Goal: Task Accomplishment & Management: Use online tool/utility

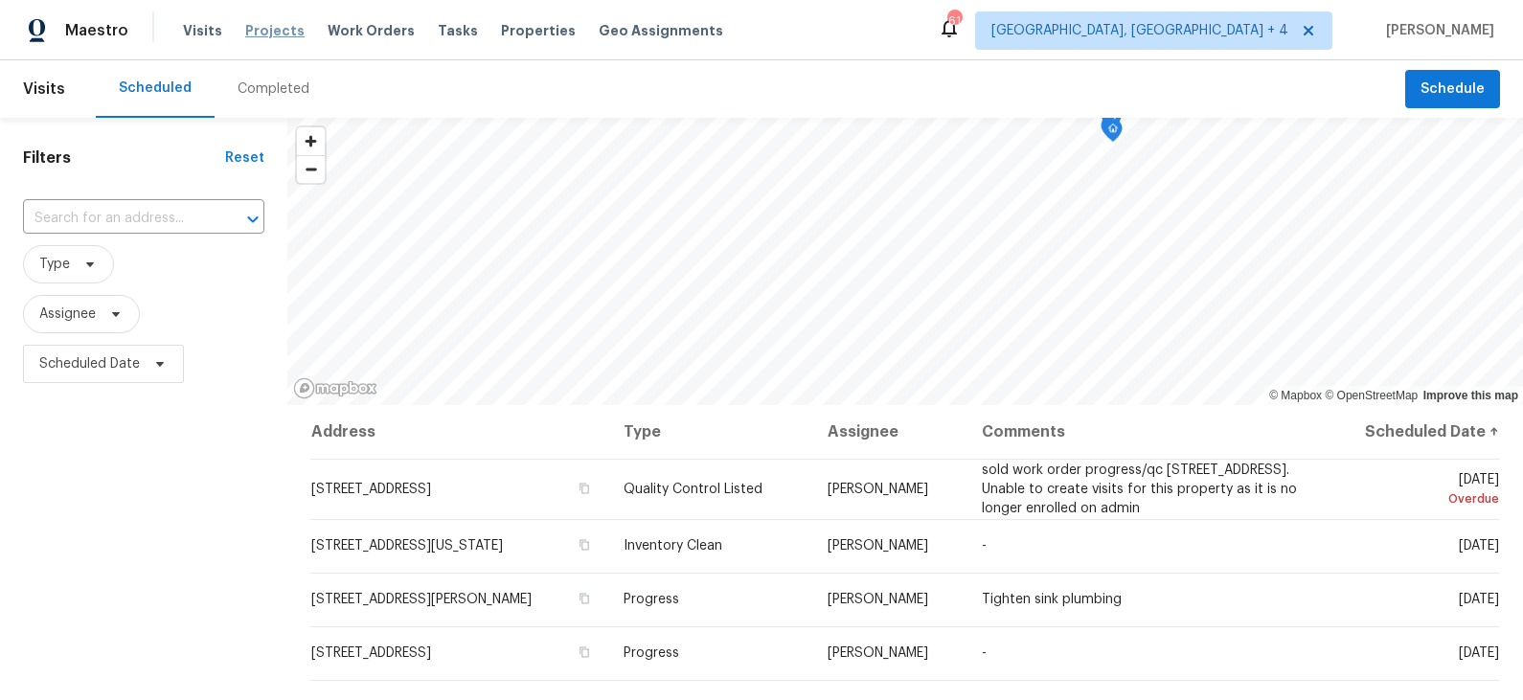
click at [262, 29] on span "Projects" at bounding box center [274, 30] width 59 height 19
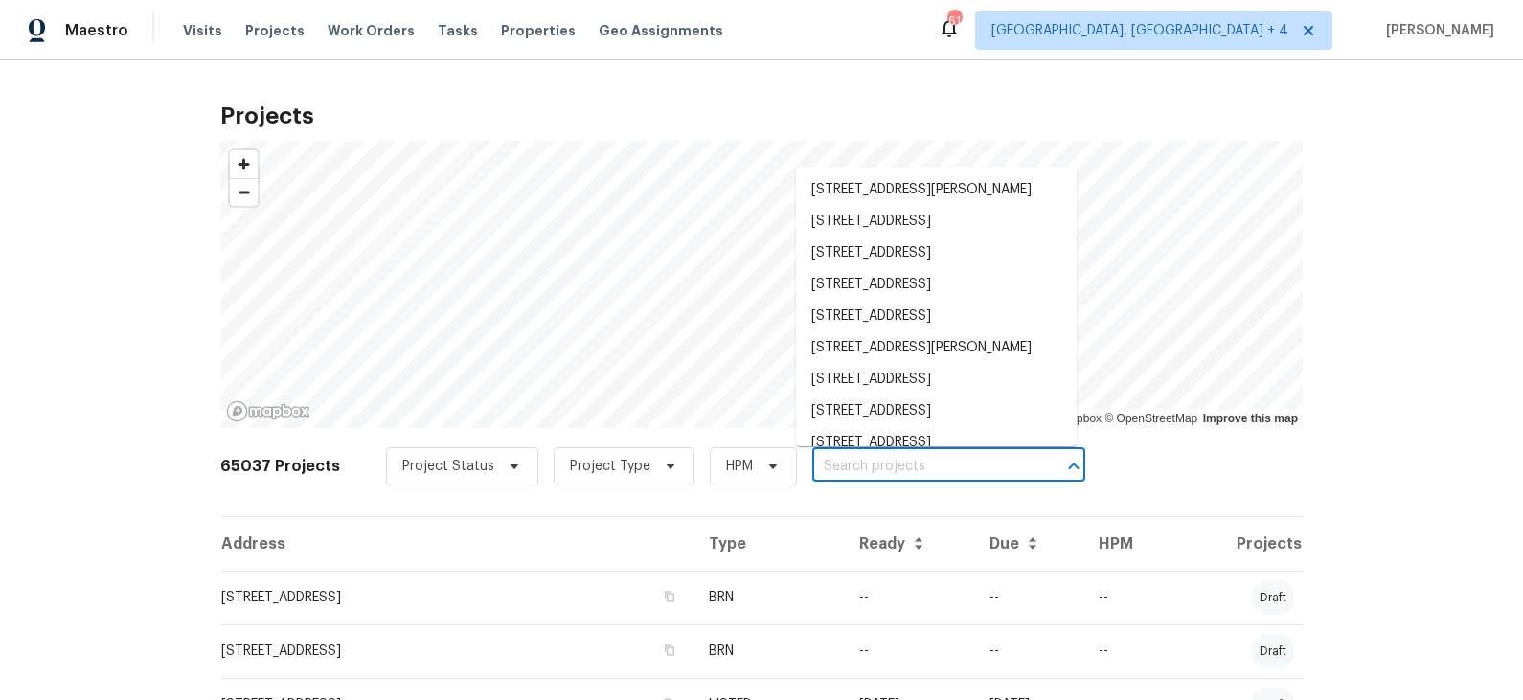
click at [859, 466] on input "text" at bounding box center [921, 467] width 219 height 30
paste input "[STREET_ADDRESS]"
type input "[STREET_ADDRESS]"
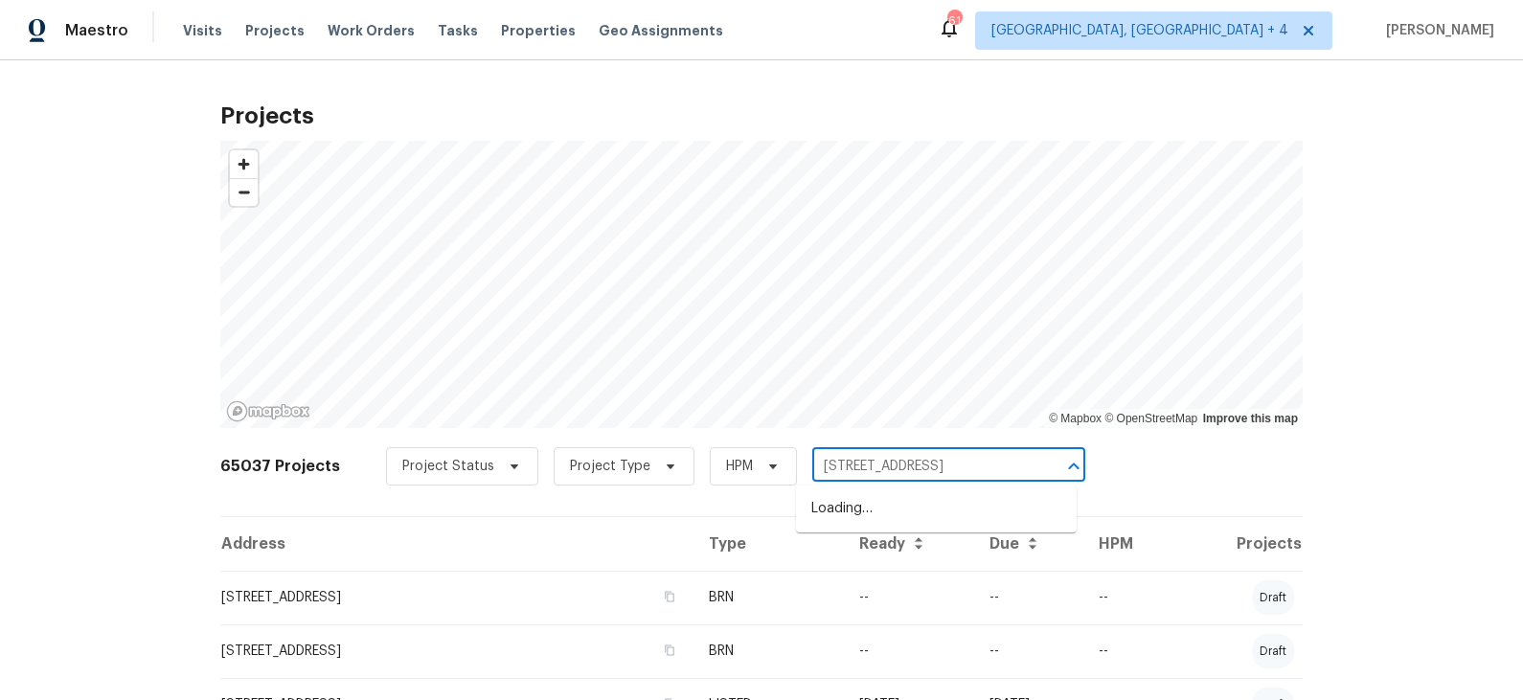
scroll to position [0, 30]
click at [865, 501] on li "[STREET_ADDRESS]" at bounding box center [936, 509] width 281 height 32
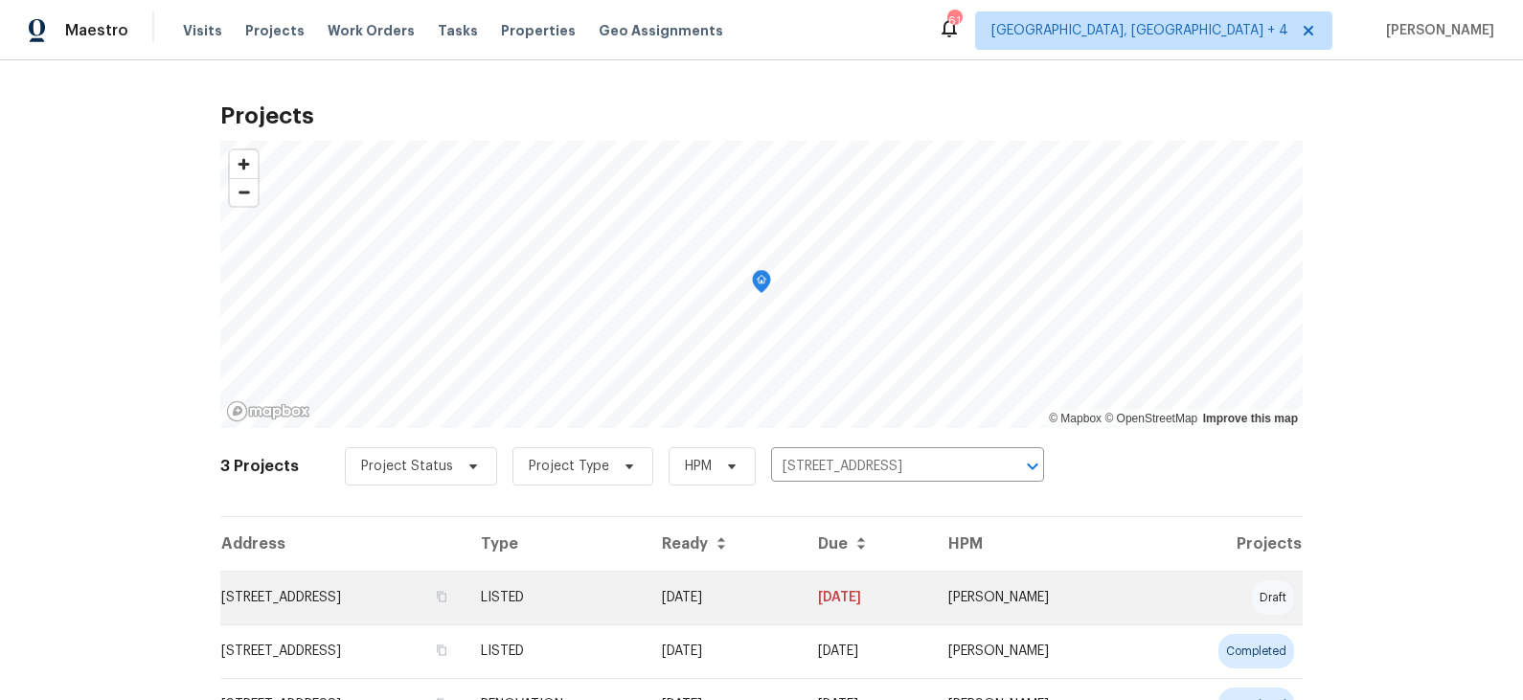
click at [402, 597] on td "[STREET_ADDRESS]" at bounding box center [342, 598] width 245 height 54
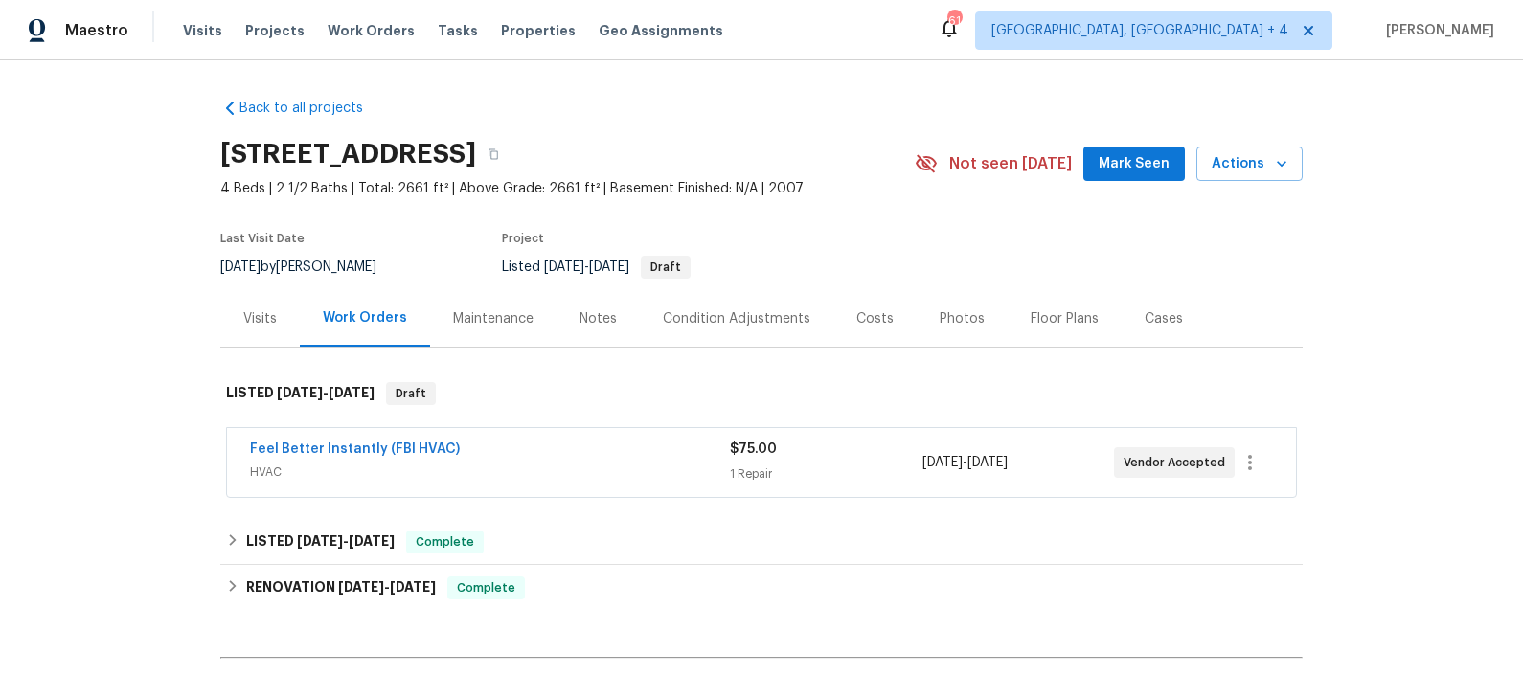
click at [547, 453] on div "Feel Better Instantly (FBI HVAC)" at bounding box center [490, 451] width 480 height 23
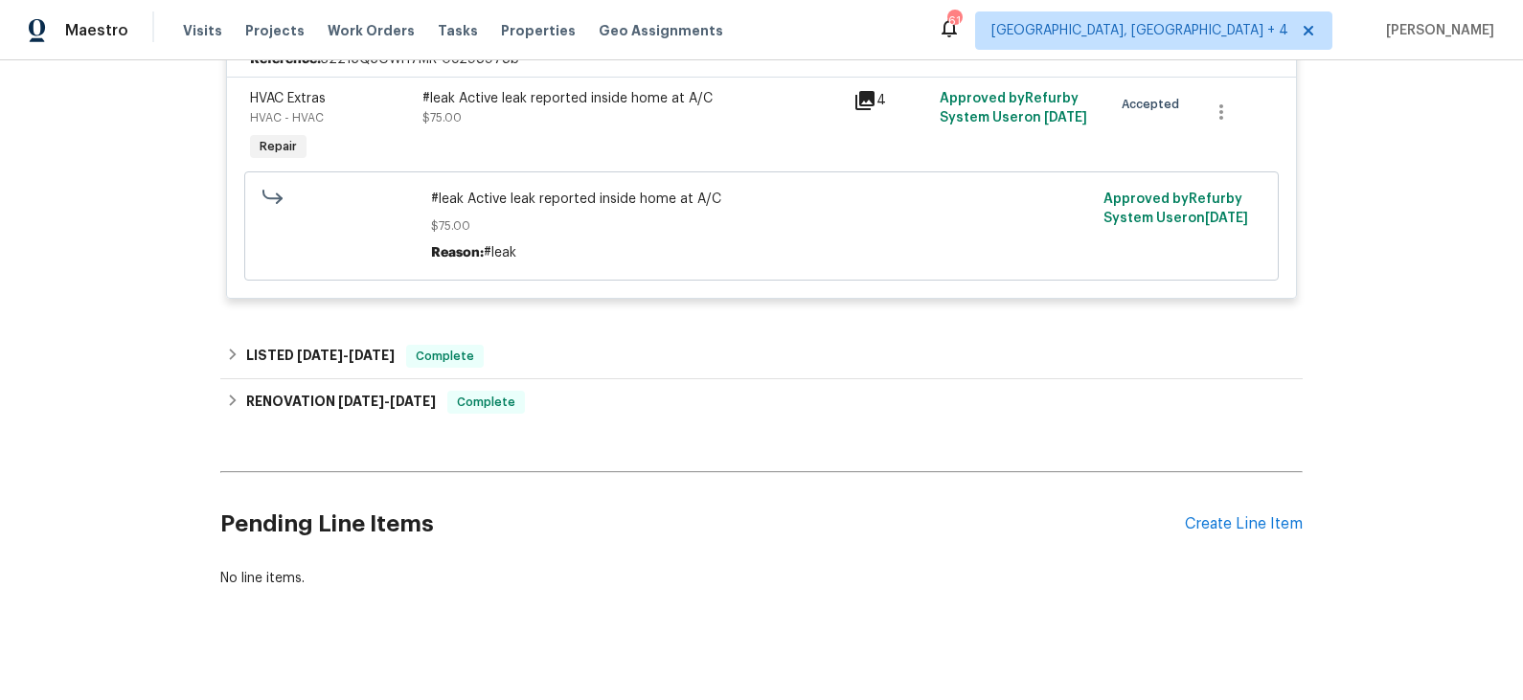
scroll to position [485, 0]
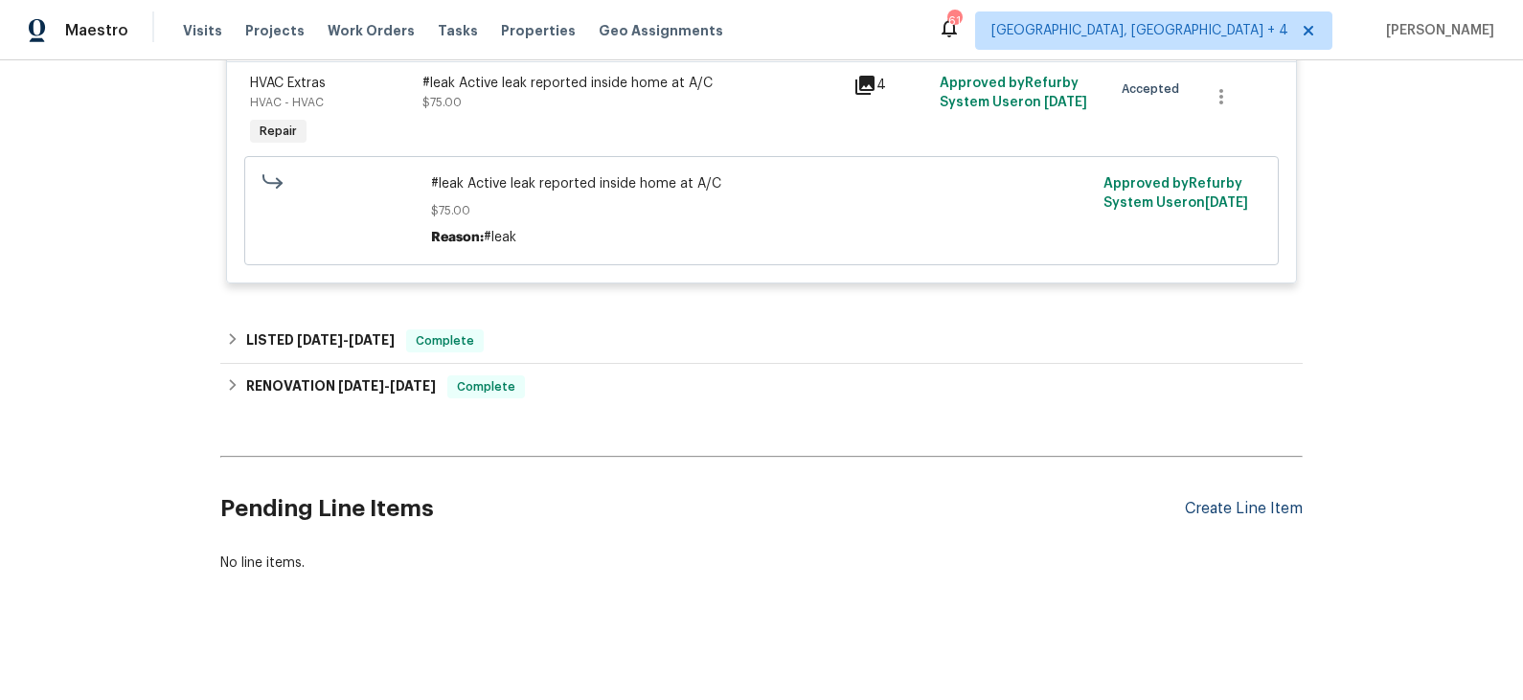
click at [1240, 504] on div "Create Line Item" at bounding box center [1244, 509] width 118 height 18
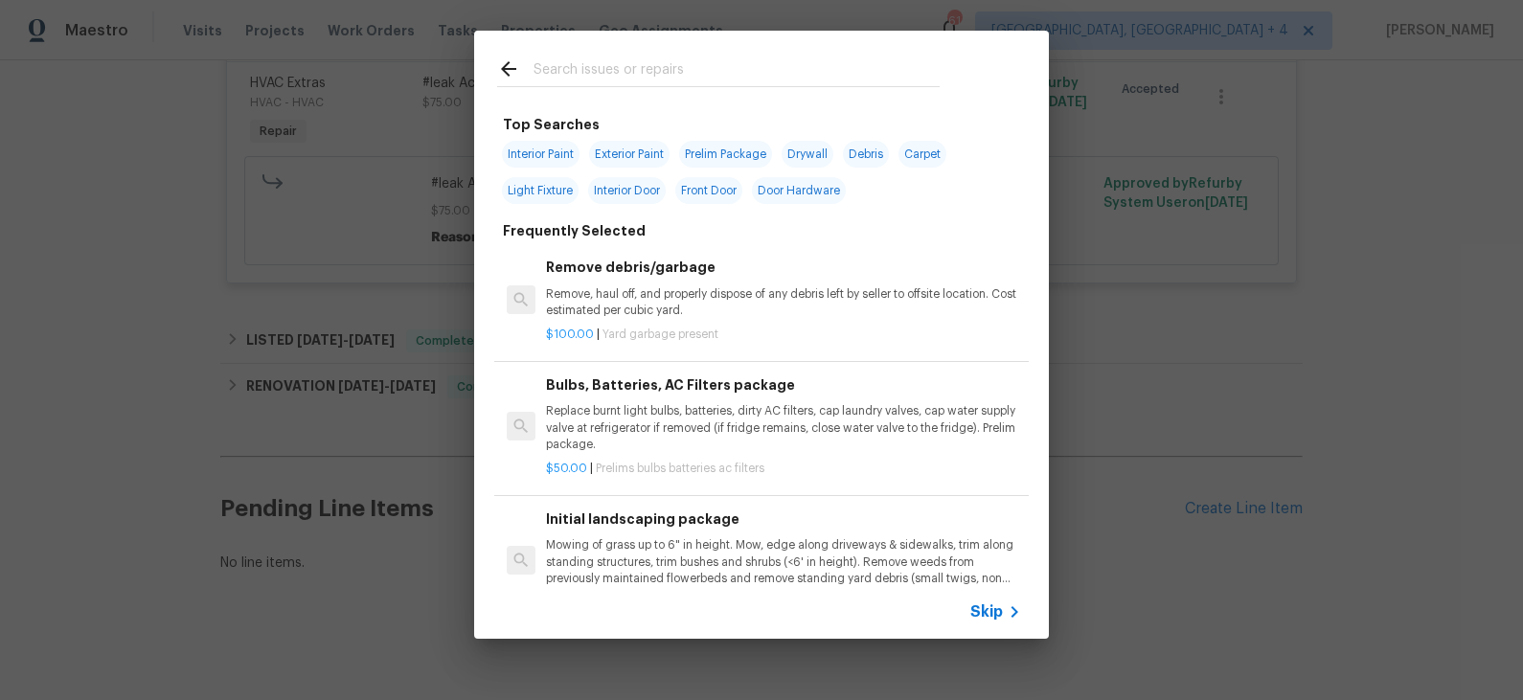
click at [987, 618] on span "Skip" at bounding box center [986, 611] width 33 height 19
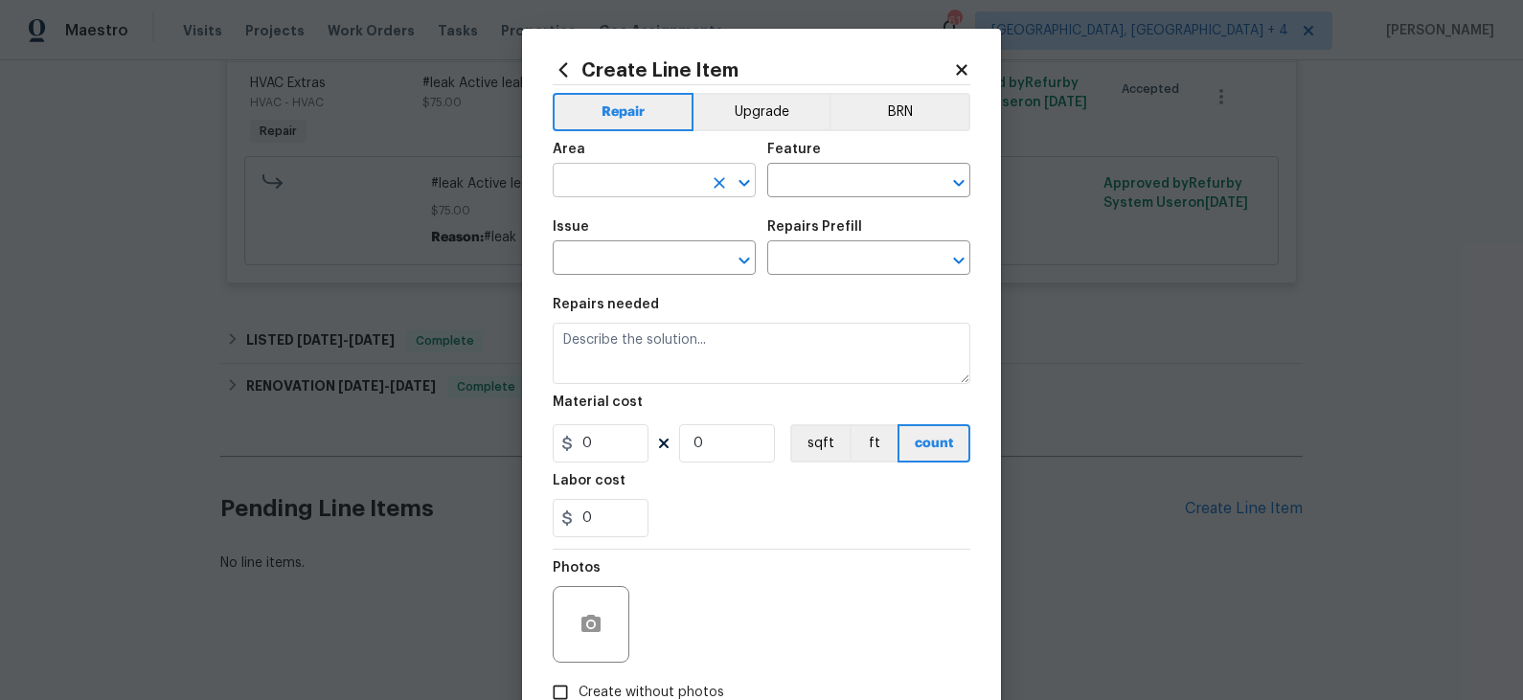
click at [694, 189] on input "text" at bounding box center [627, 183] width 149 height 30
click at [670, 261] on li "Interior Overall" at bounding box center [654, 257] width 203 height 32
type input "Interior Overall"
click at [809, 184] on input "text" at bounding box center [841, 183] width 149 height 30
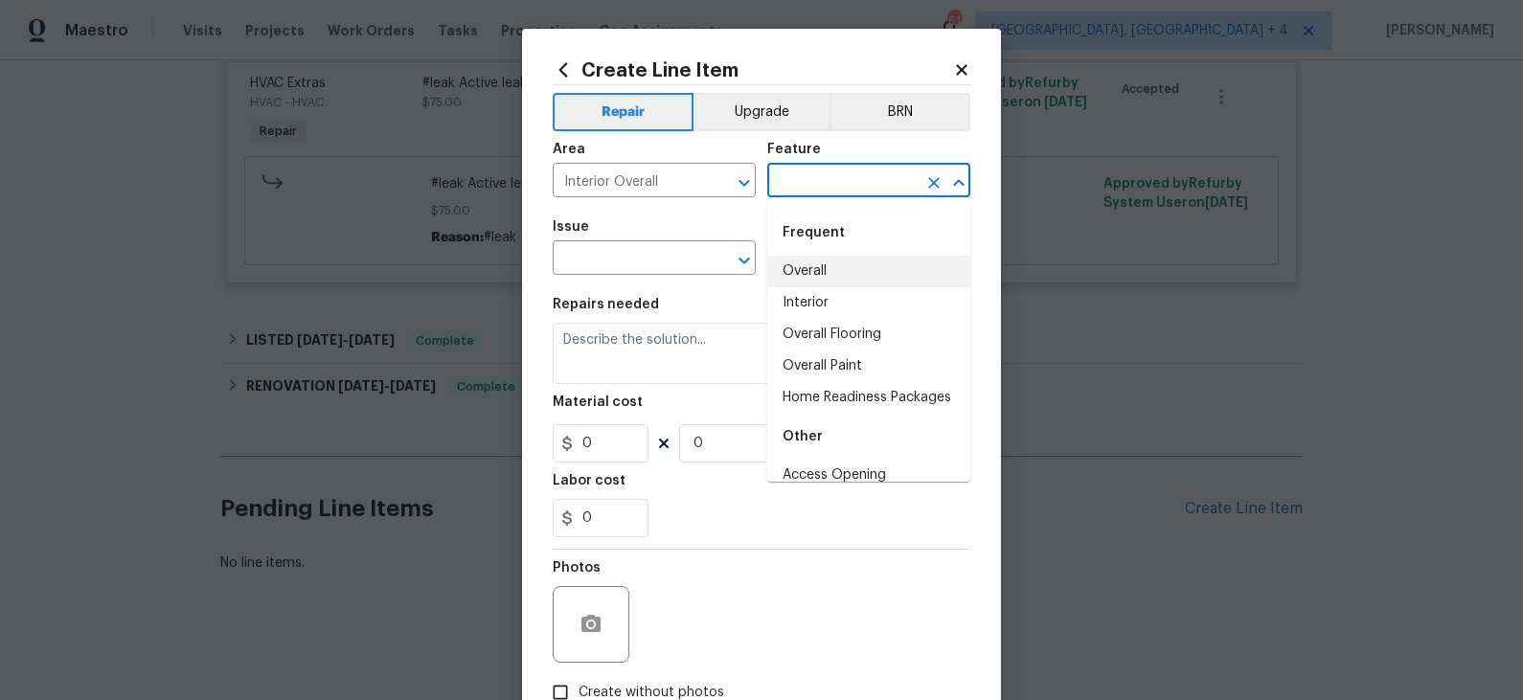
click at [820, 268] on li "Overall" at bounding box center [868, 272] width 203 height 32
type input "Overall"
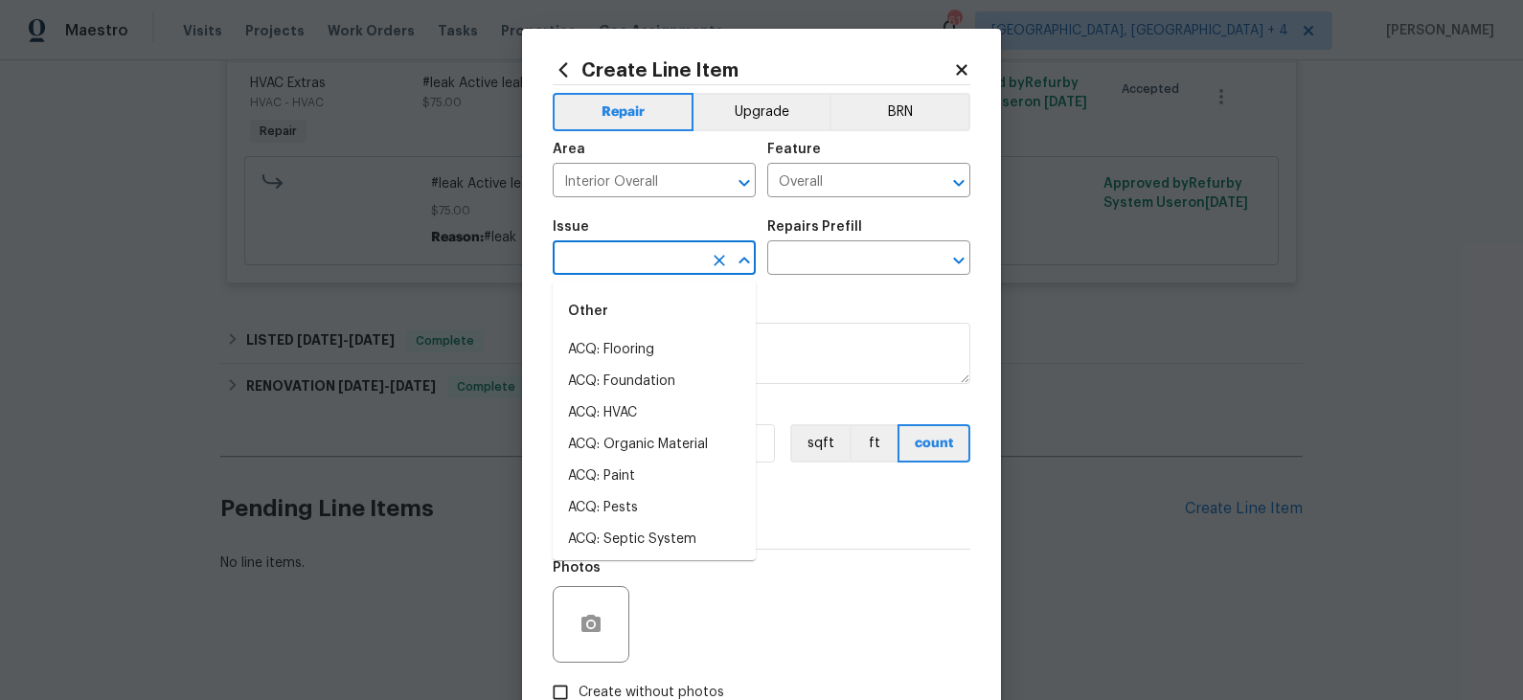
click at [648, 263] on input "text" at bounding box center [627, 260] width 149 height 30
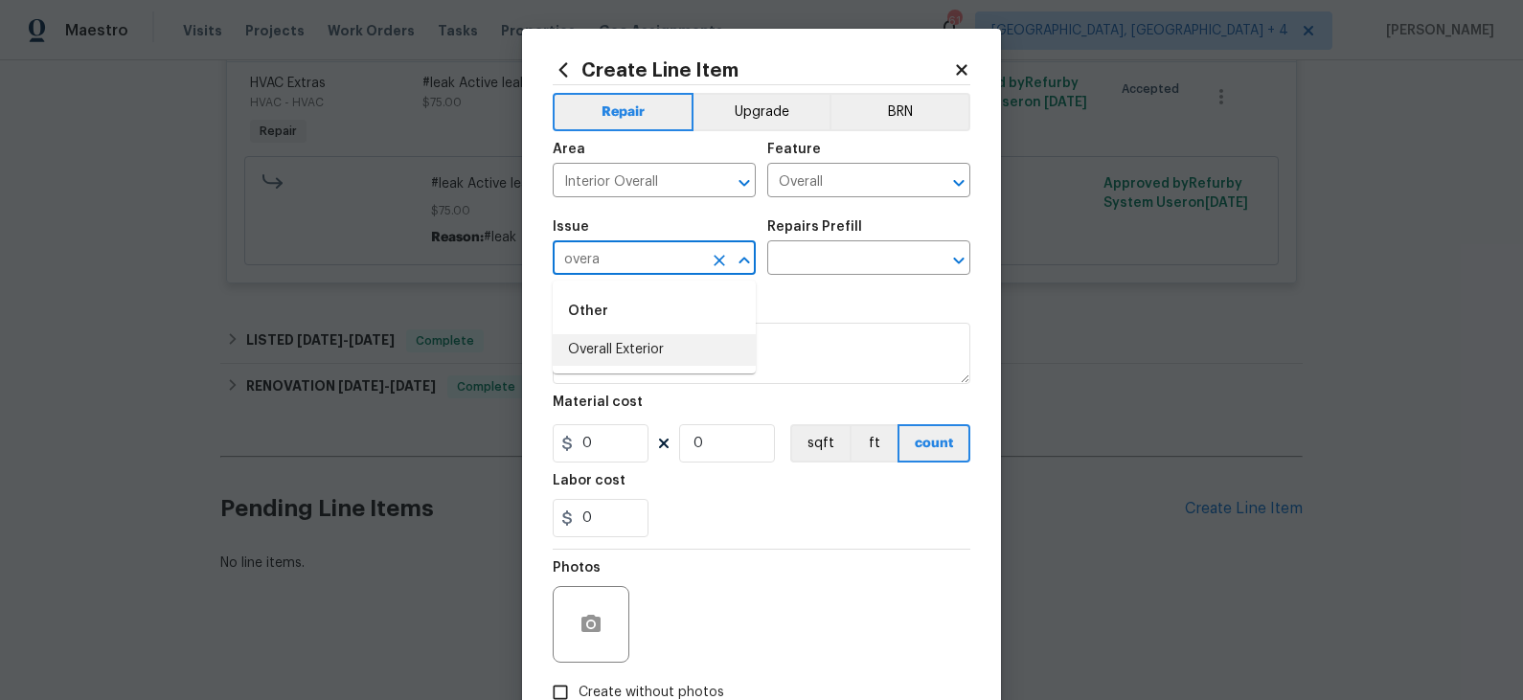
click at [641, 350] on li "Overall Exterior" at bounding box center [654, 350] width 203 height 32
type input "Overall Exterior"
click at [813, 266] on input "text" at bounding box center [841, 260] width 149 height 30
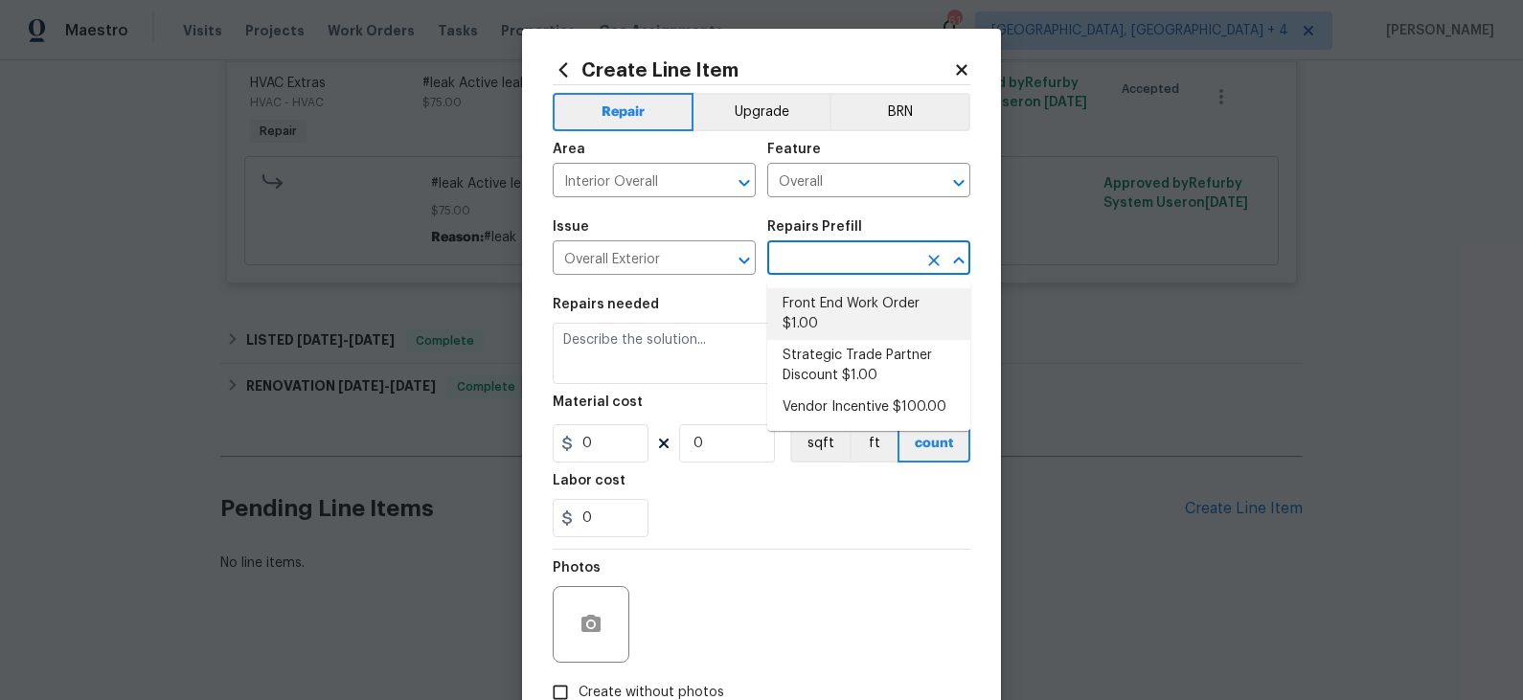
click at [826, 307] on li "Front End Work Order $1.00" at bounding box center [868, 314] width 203 height 52
type input "Front End Work Order $1.00"
type textarea "Placeholder line item for the creation of front end work orders."
type input "1"
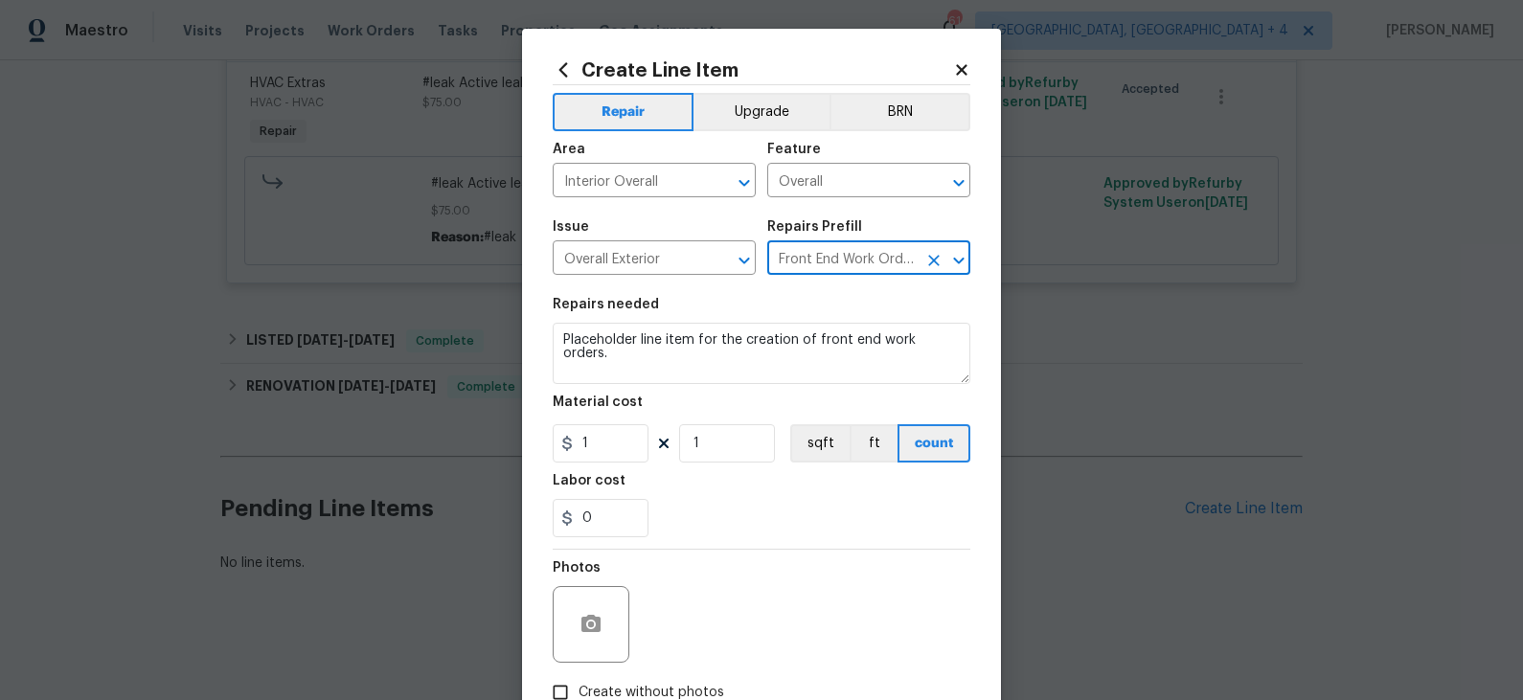
type input "1"
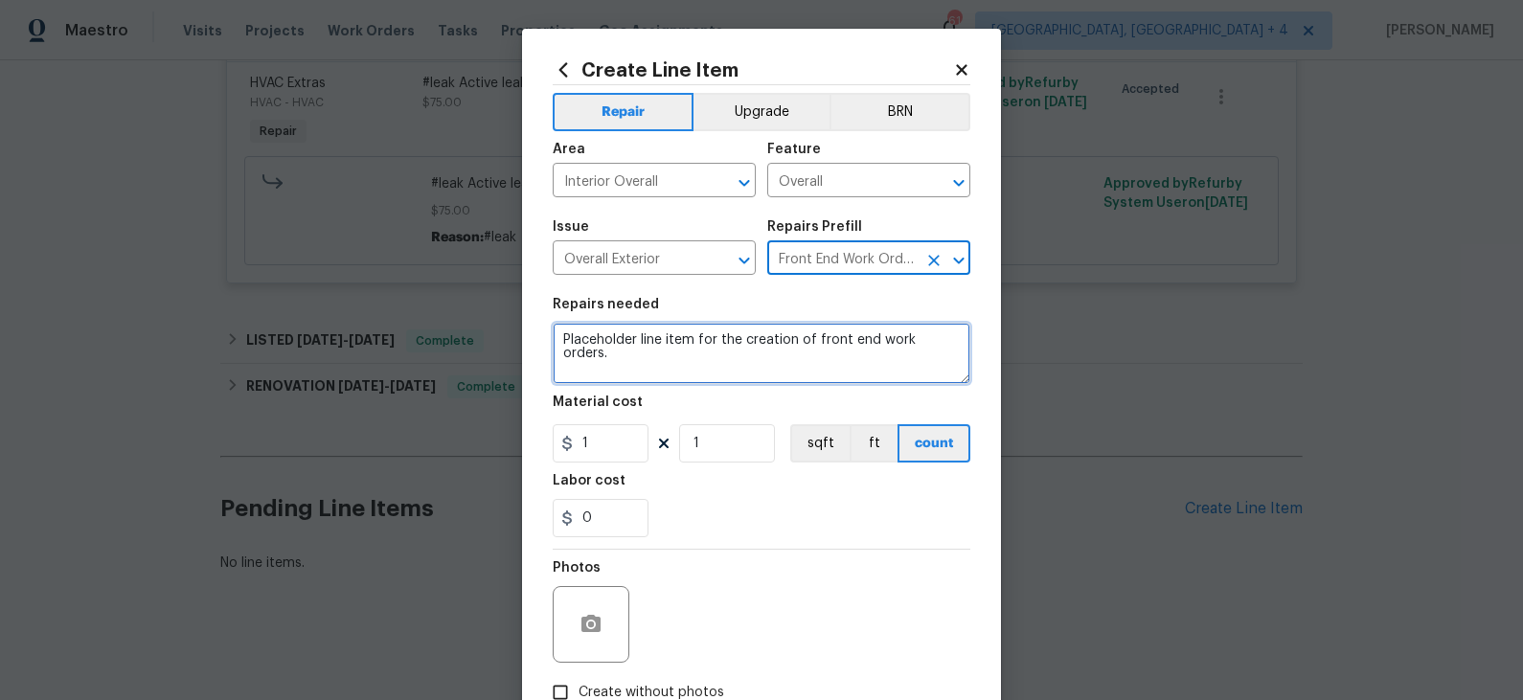
click at [688, 343] on textarea "Placeholder line item for the creation of front end work orders." at bounding box center [762, 353] width 418 height 61
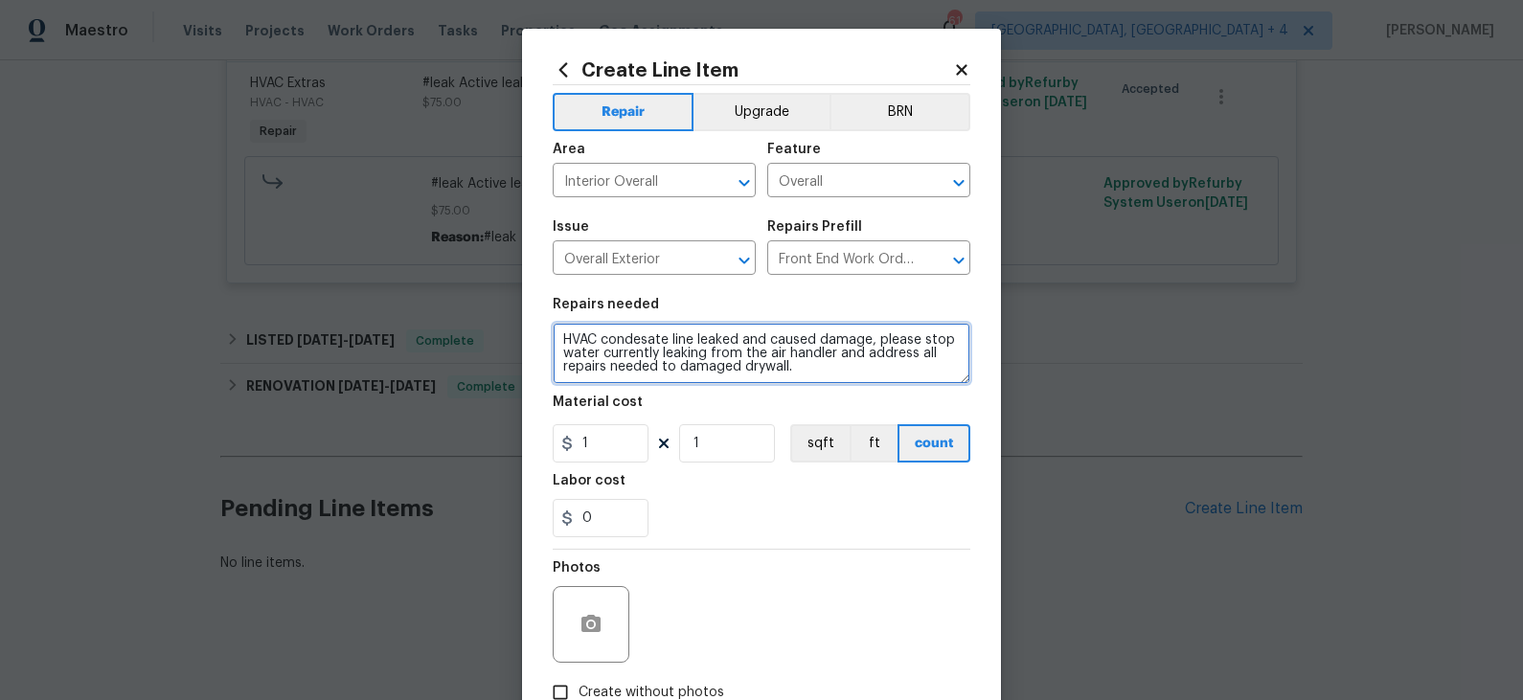
type textarea "HVAC condesate line leaked and caused damage, please stop water currently leaki…"
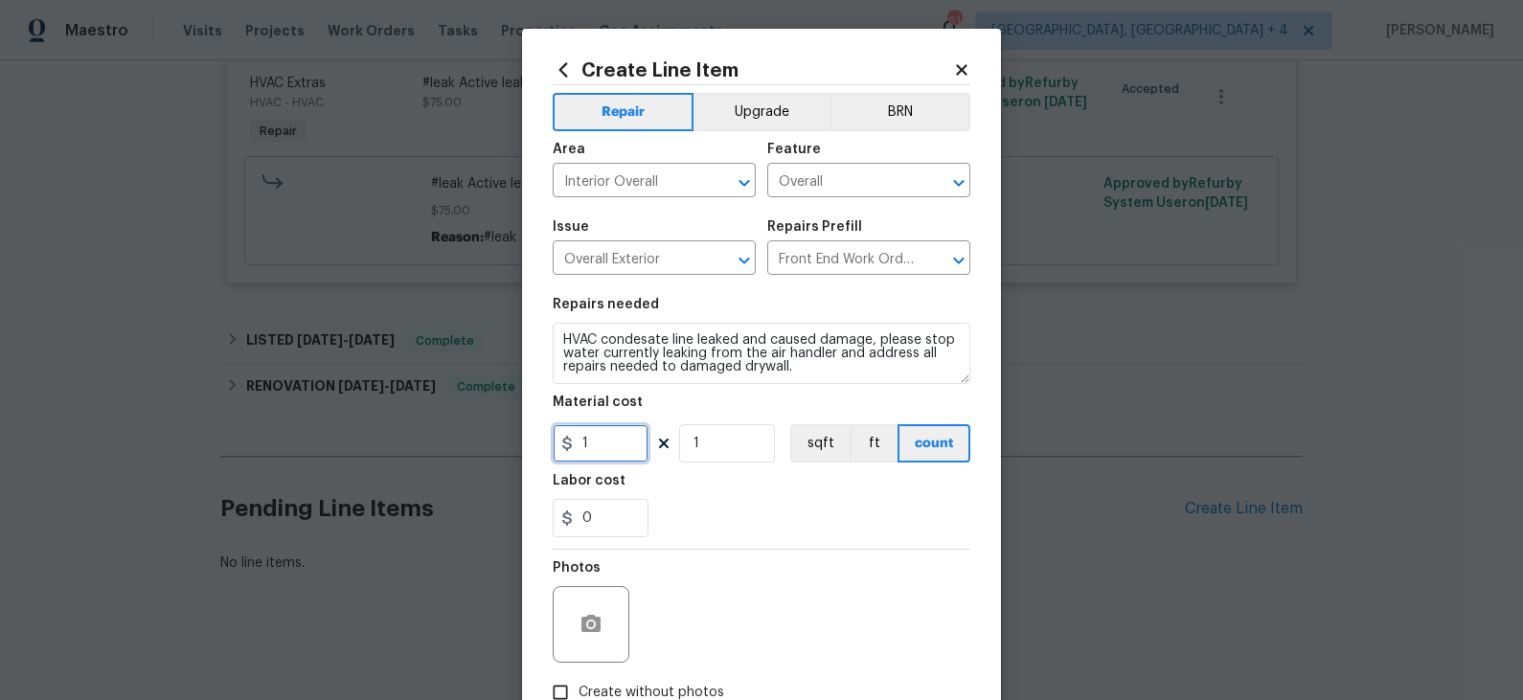
click at [613, 435] on input "1" at bounding box center [601, 443] width 96 height 38
type input "75"
click at [699, 513] on div "0" at bounding box center [762, 518] width 418 height 38
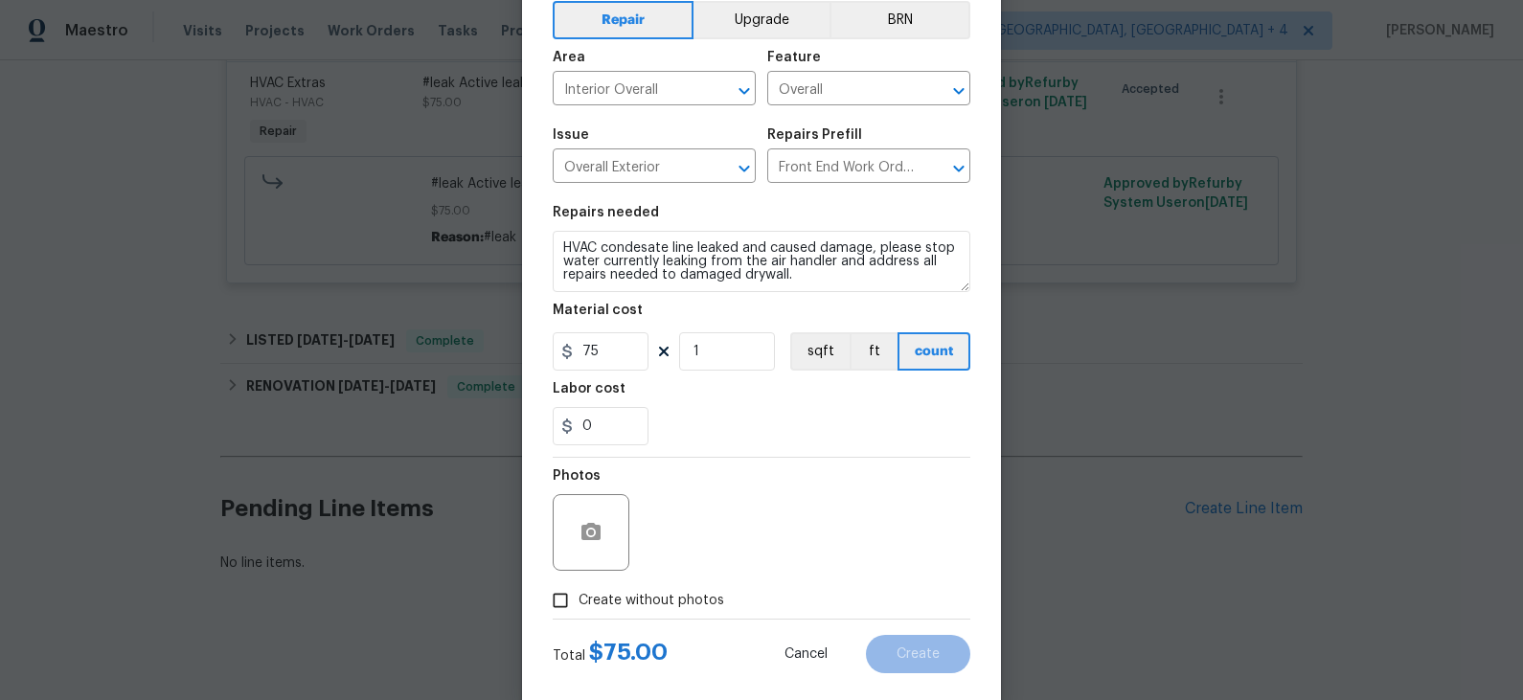
scroll to position [125, 0]
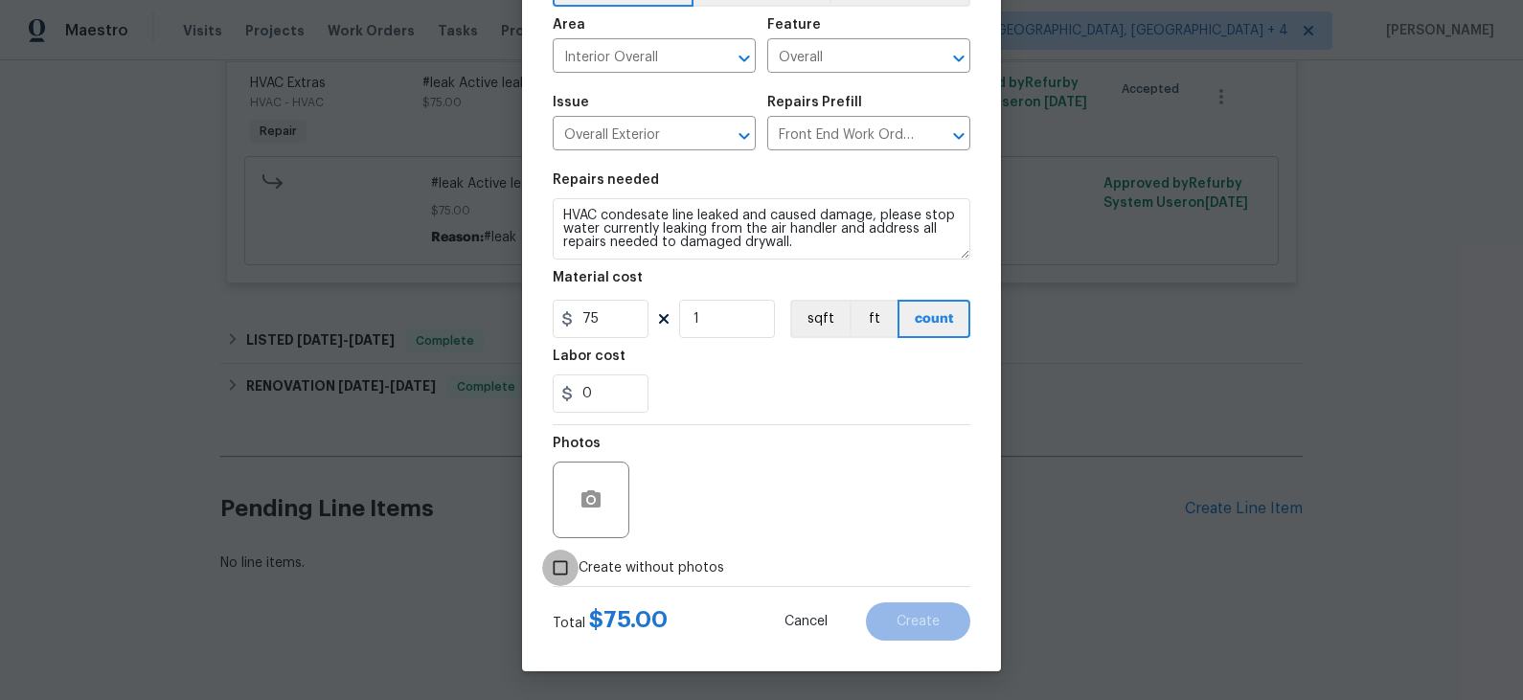
click at [577, 563] on input "Create without photos" at bounding box center [560, 568] width 36 height 36
checkbox input "true"
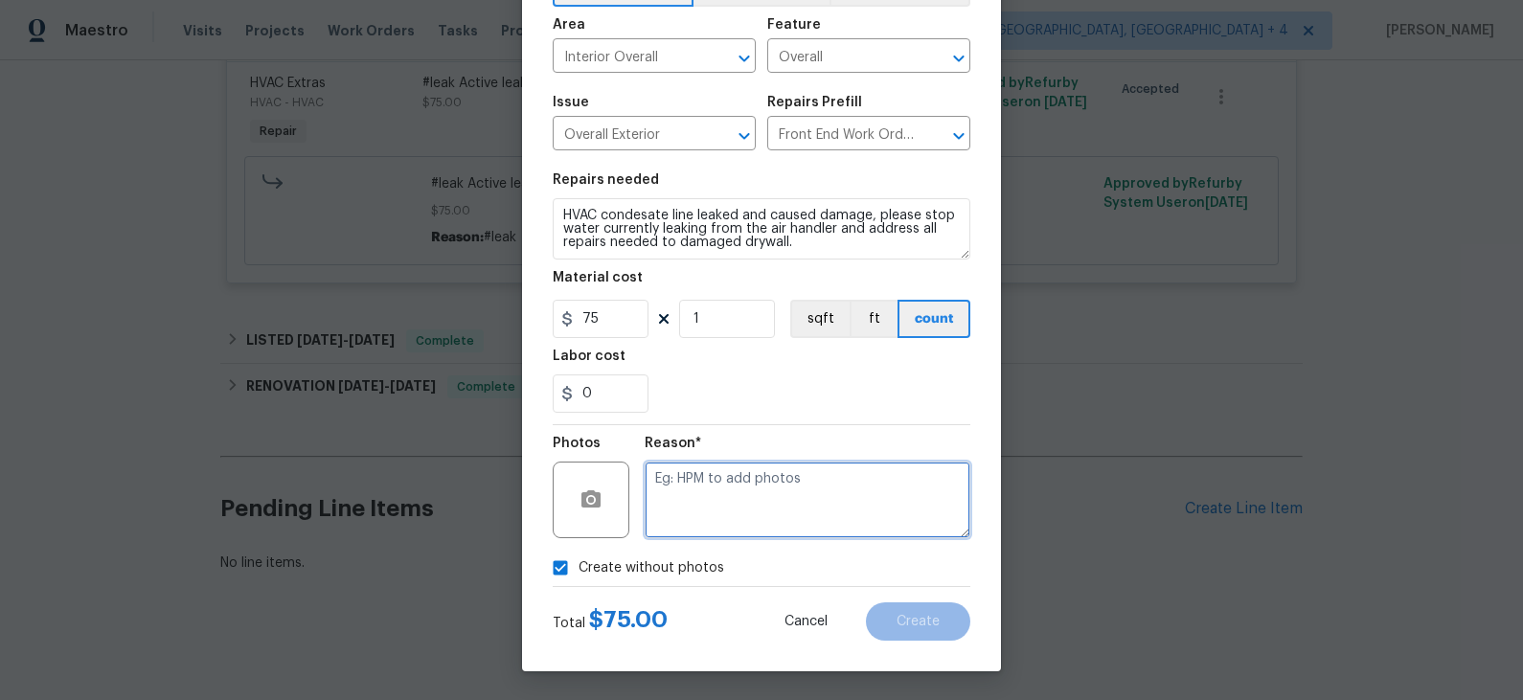
click at [783, 494] on textarea at bounding box center [808, 500] width 326 height 77
type textarea "remote"
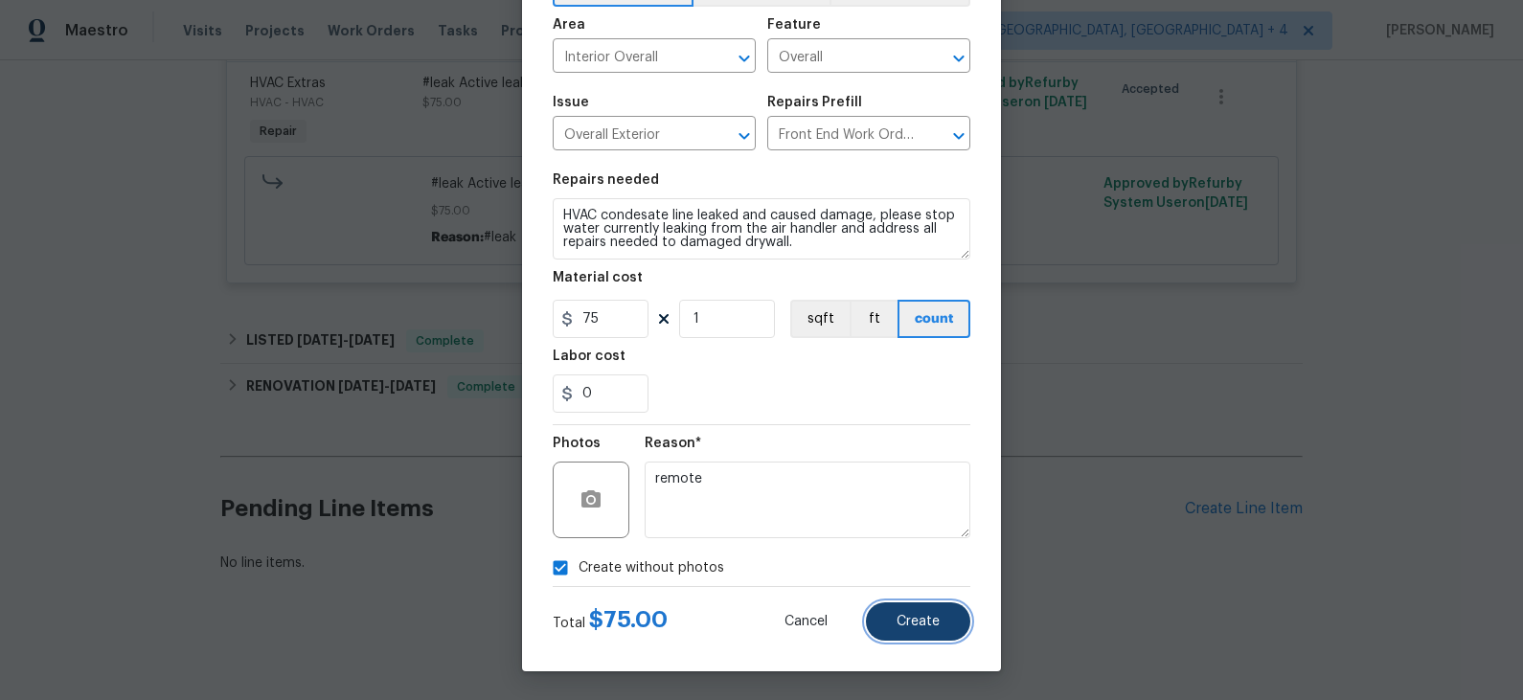
click at [939, 625] on span "Create" at bounding box center [918, 622] width 43 height 14
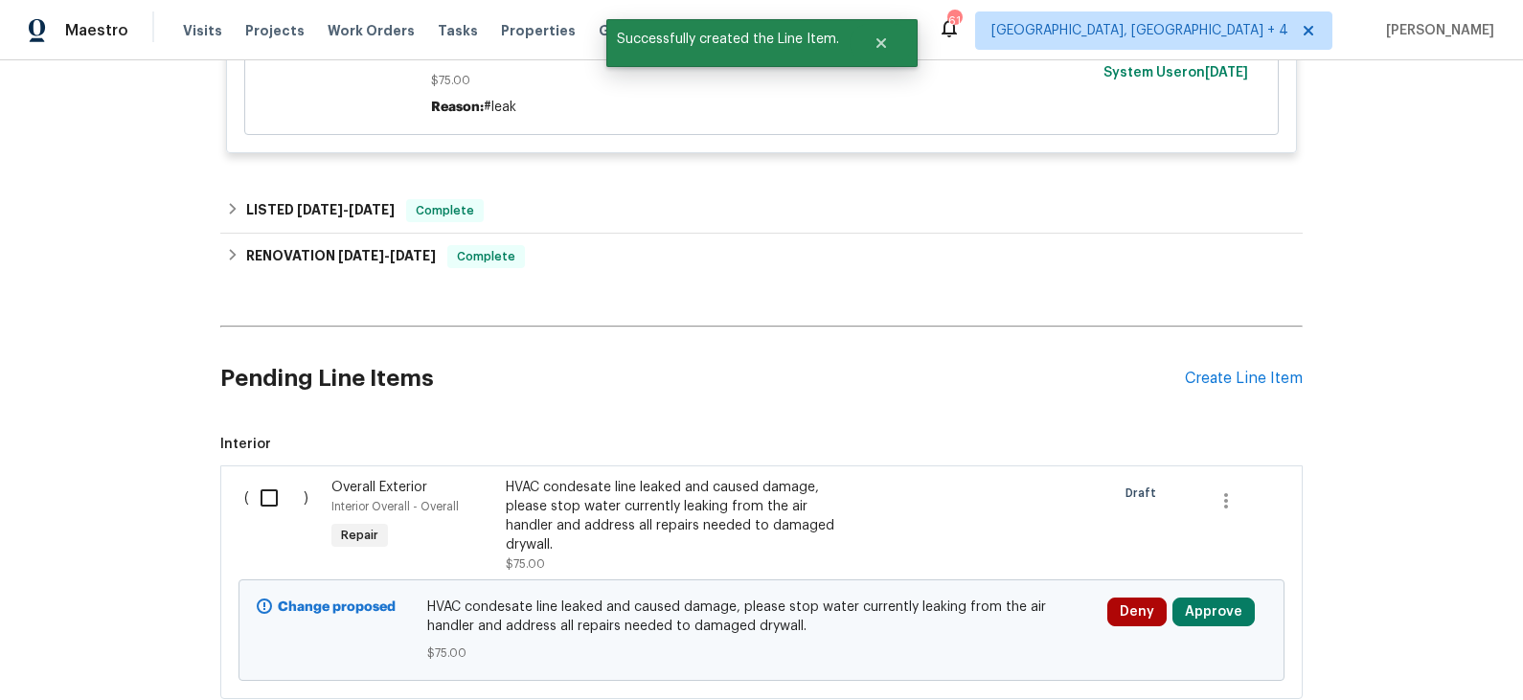
scroll to position [663, 0]
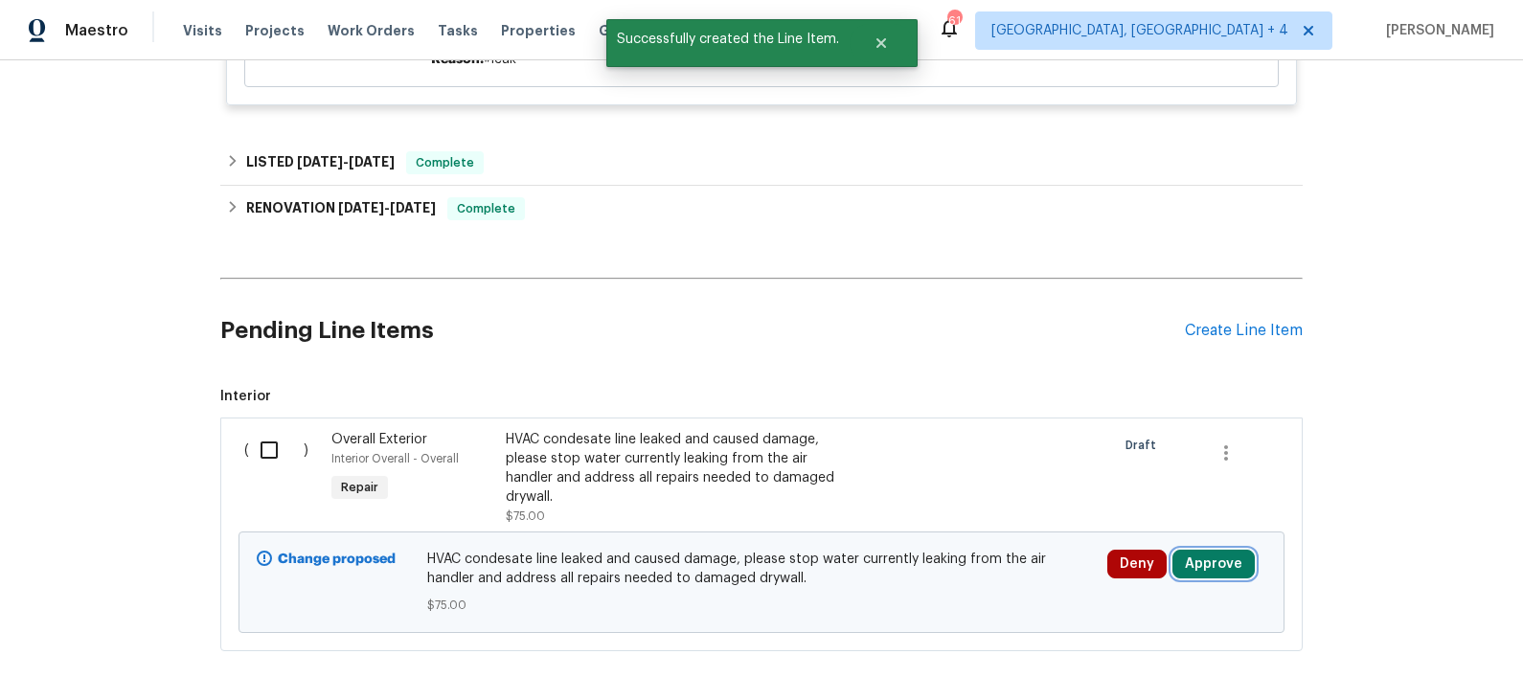
click at [1200, 558] on button "Approve" at bounding box center [1213, 564] width 82 height 29
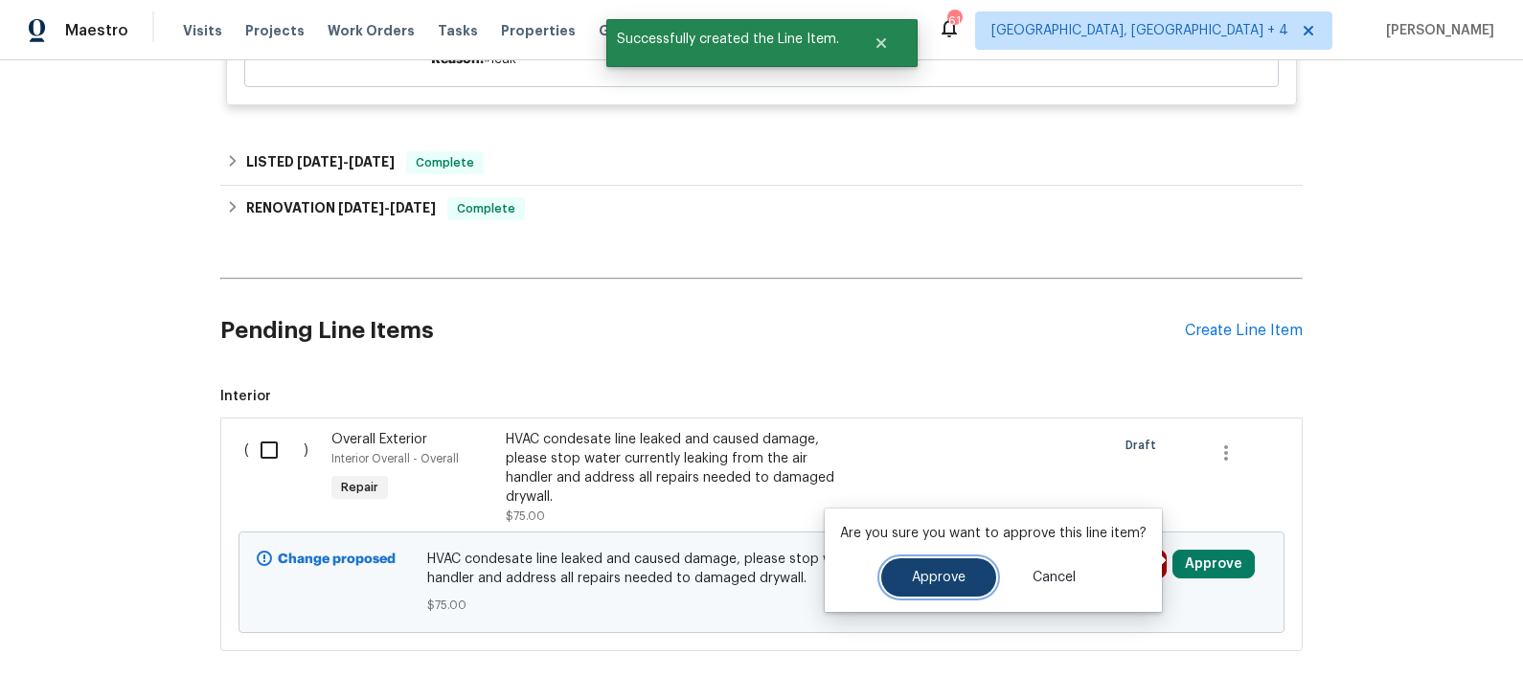
click at [941, 588] on button "Approve" at bounding box center [938, 577] width 115 height 38
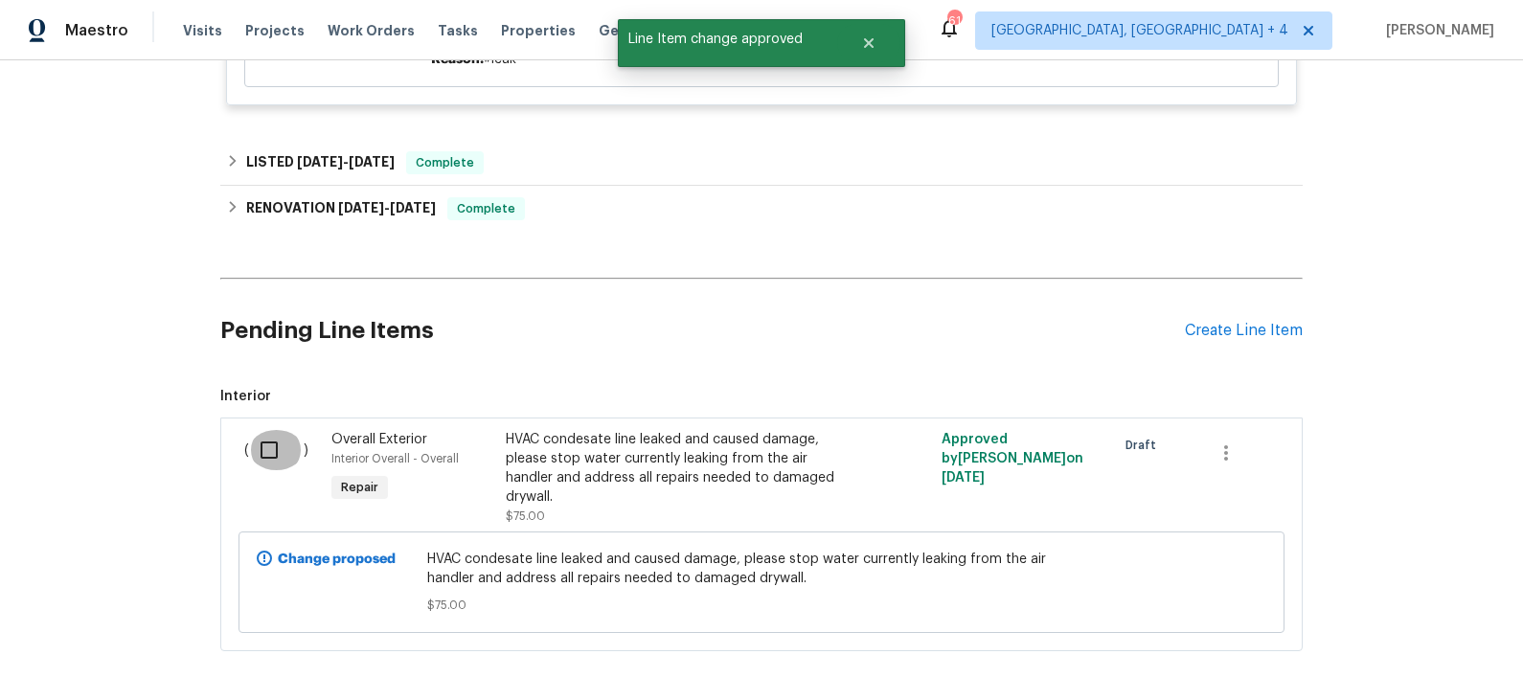
click at [269, 450] on input "checkbox" at bounding box center [276, 450] width 55 height 40
checkbox input "true"
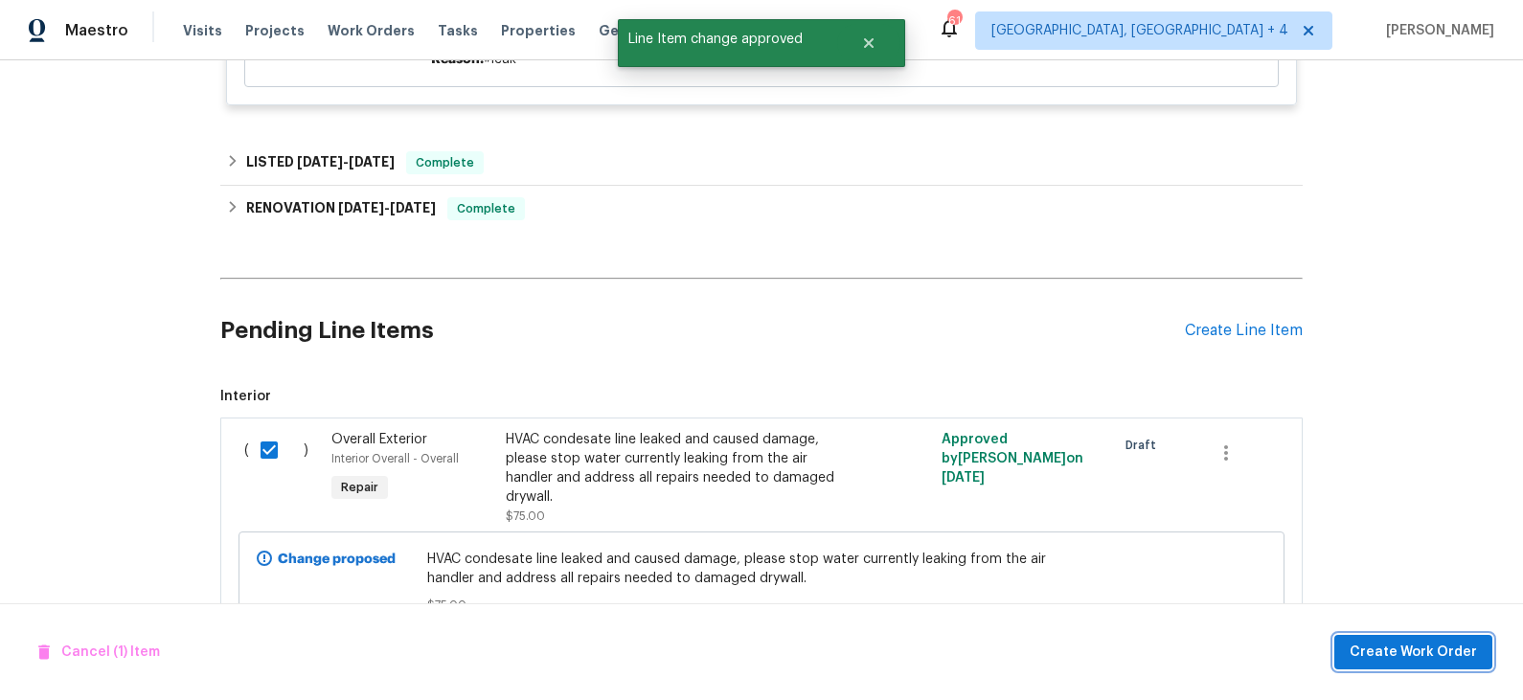
click at [1374, 653] on span "Create Work Order" at bounding box center [1413, 653] width 127 height 24
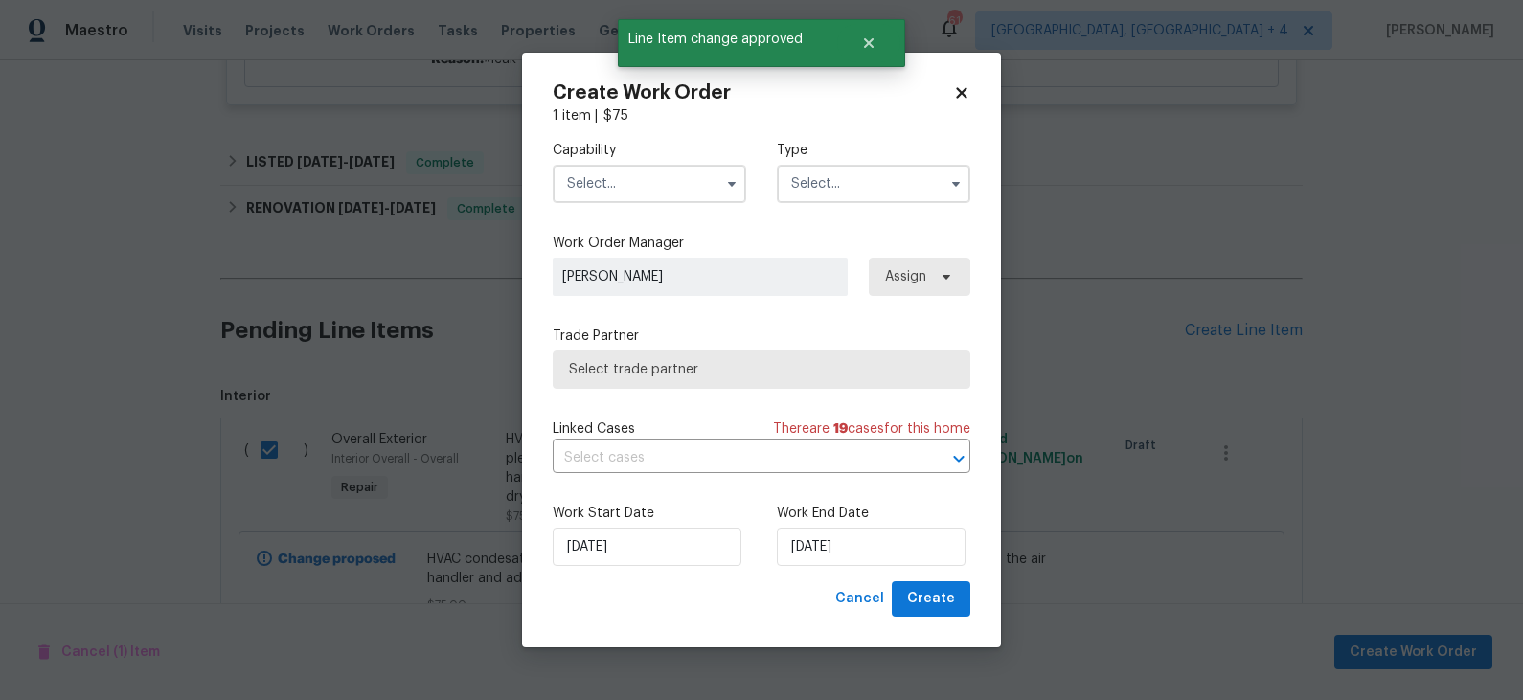
click at [673, 189] on input "text" at bounding box center [649, 184] width 193 height 38
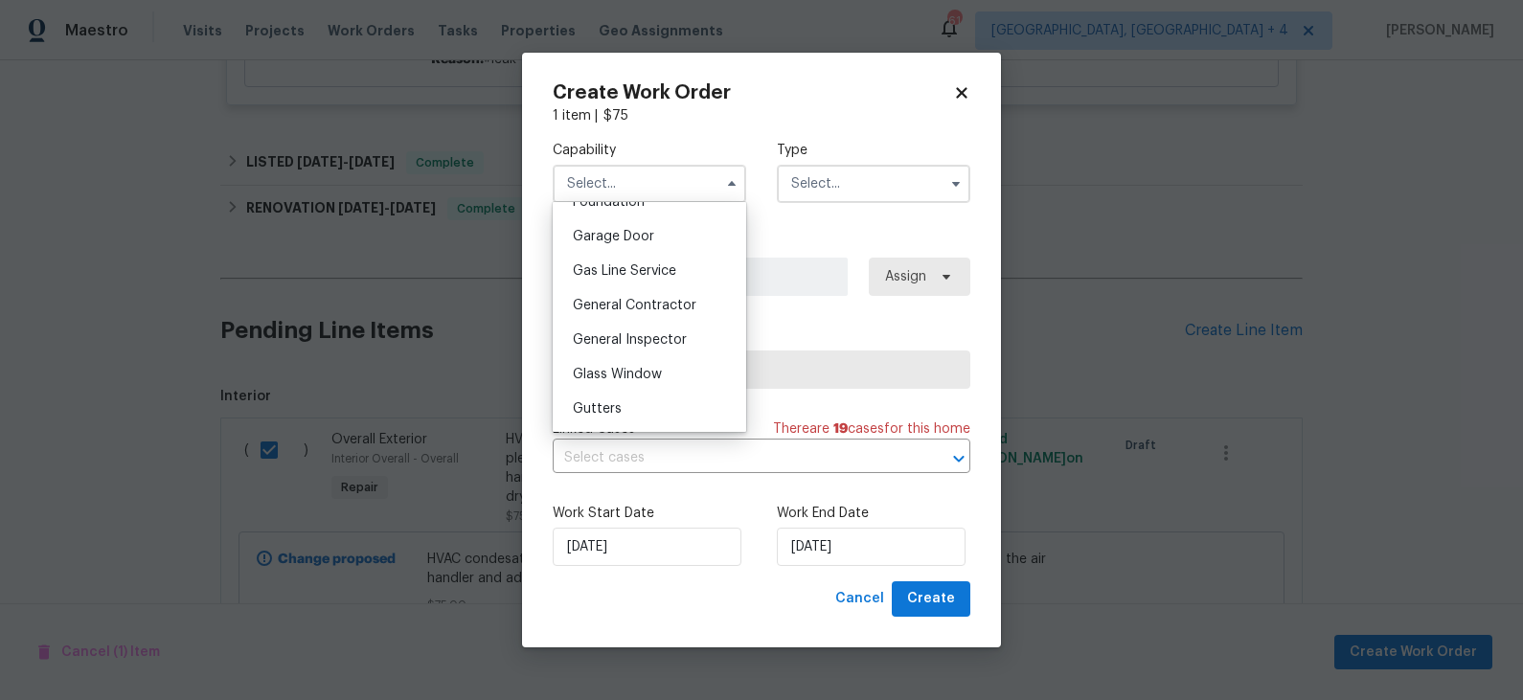
scroll to position [848, 0]
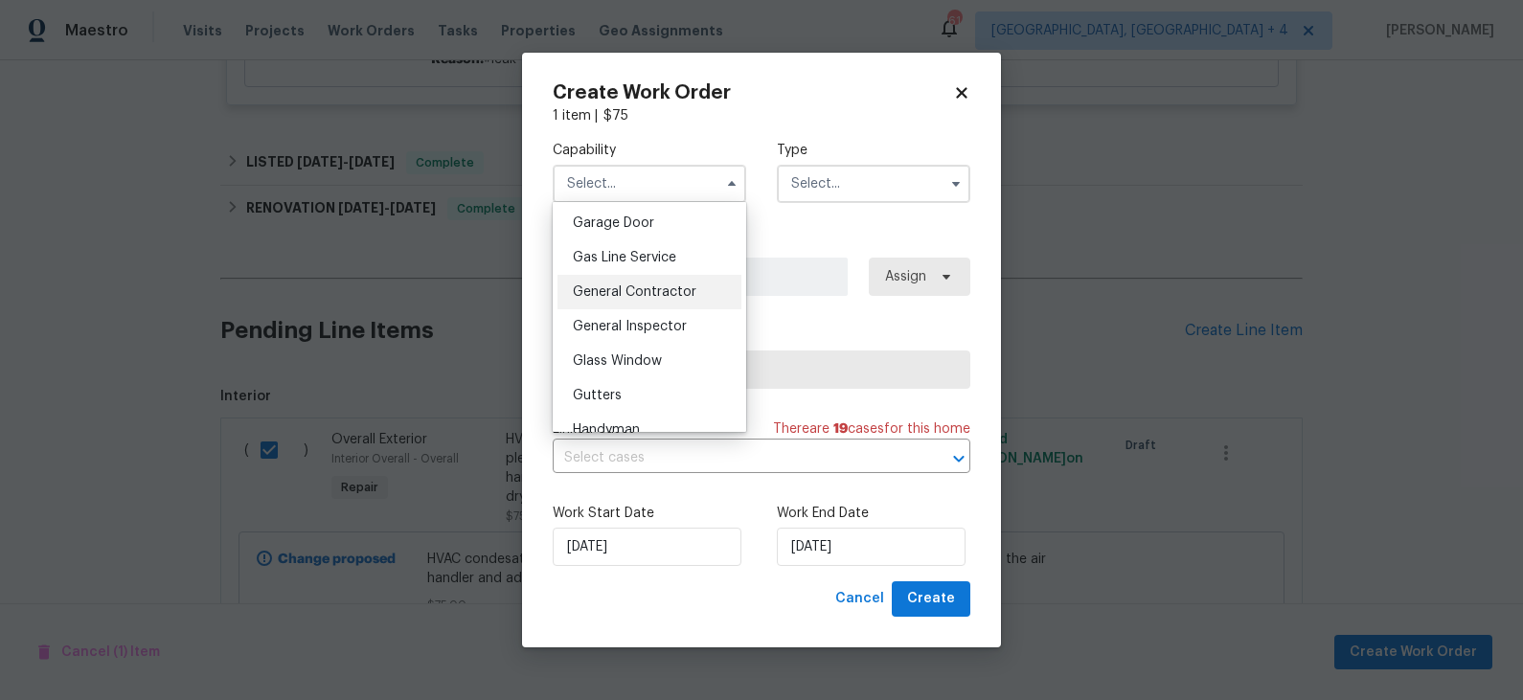
click at [672, 287] on span "General Contractor" at bounding box center [635, 291] width 124 height 13
type input "General Contractor"
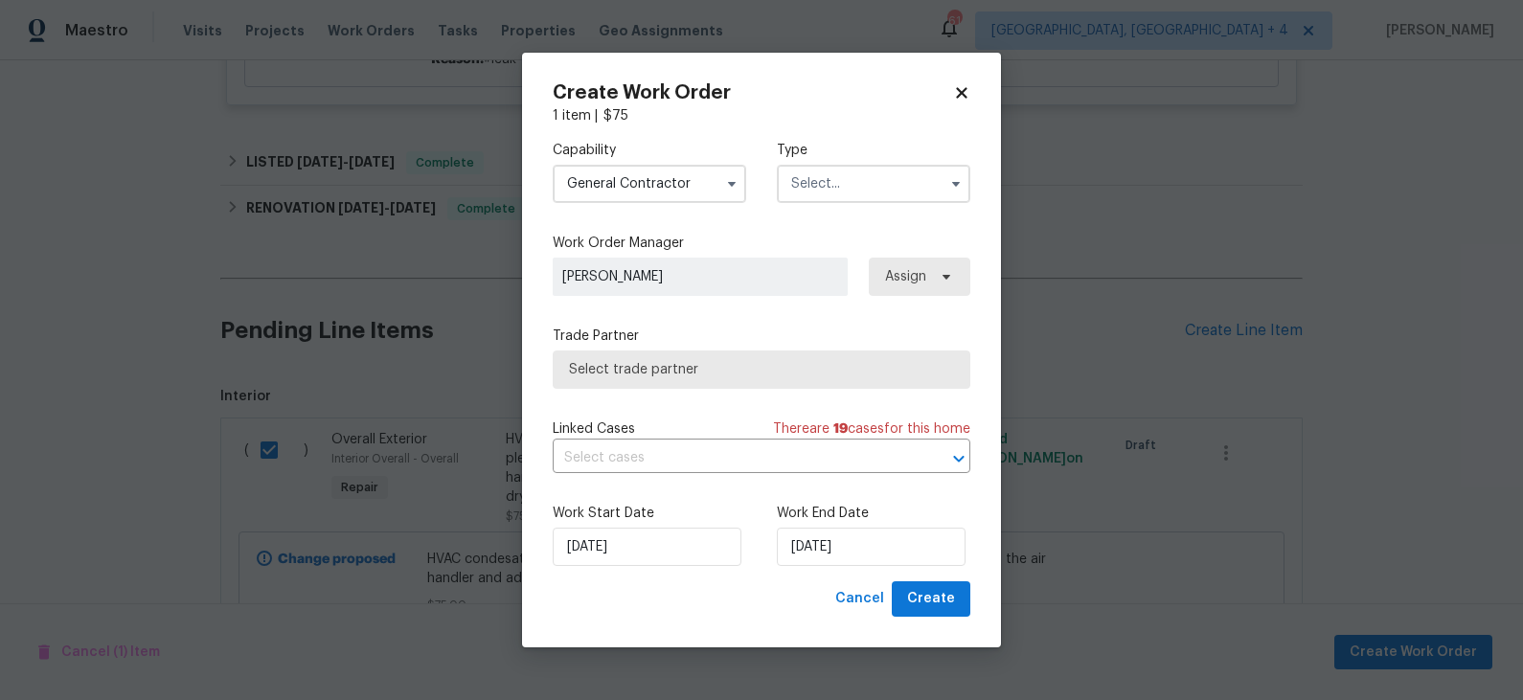
click at [856, 190] on input "text" at bounding box center [873, 184] width 193 height 38
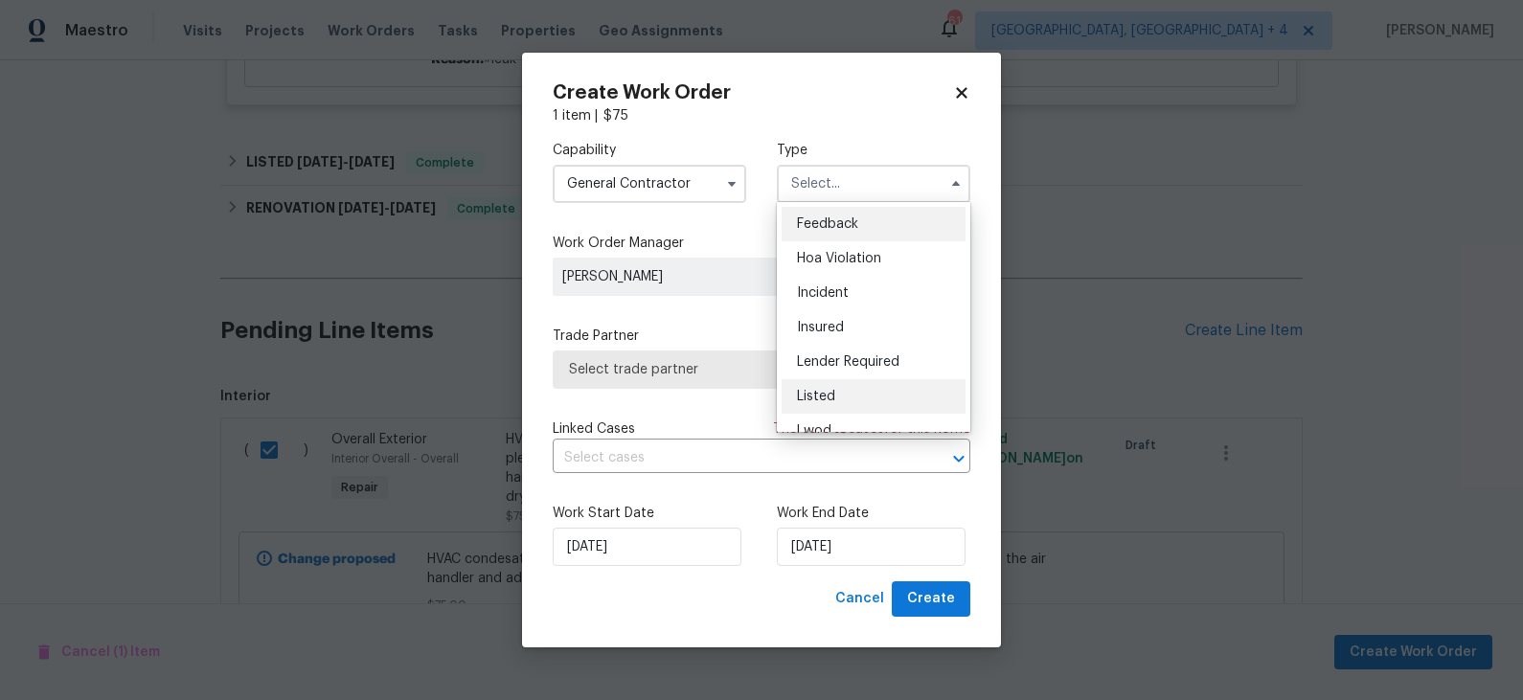
click at [831, 393] on span "Listed" at bounding box center [816, 396] width 38 height 13
type input "Listed"
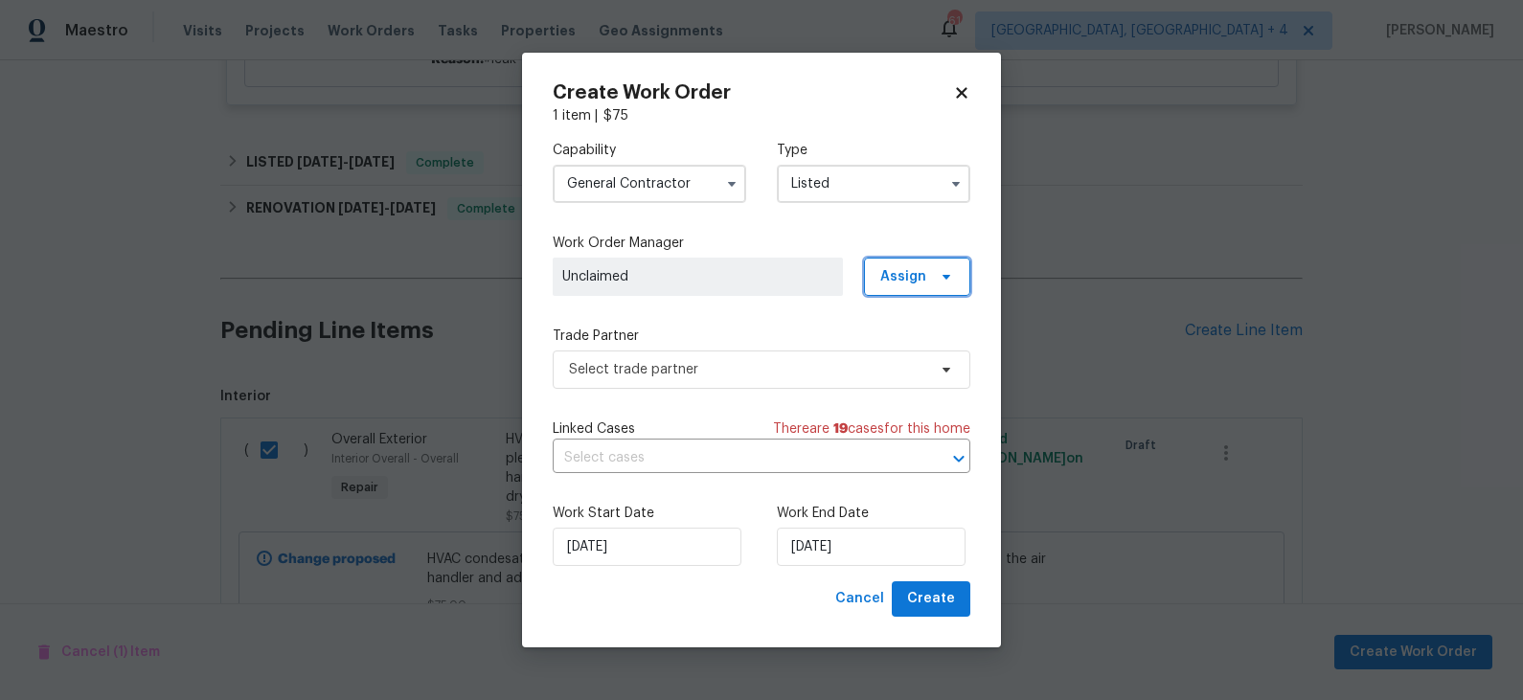
click at [912, 276] on span "Assign" at bounding box center [903, 276] width 46 height 19
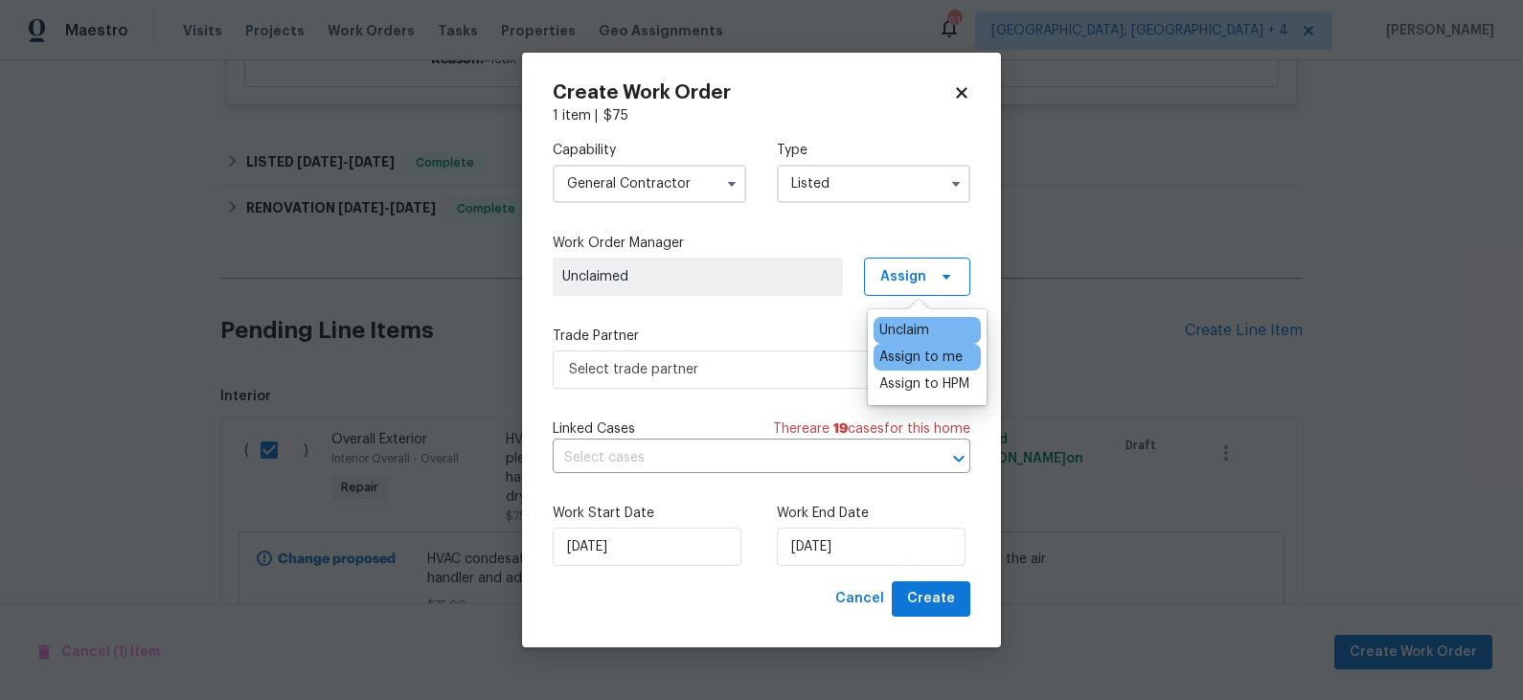
click at [922, 357] on div "Assign to me" at bounding box center [920, 357] width 83 height 19
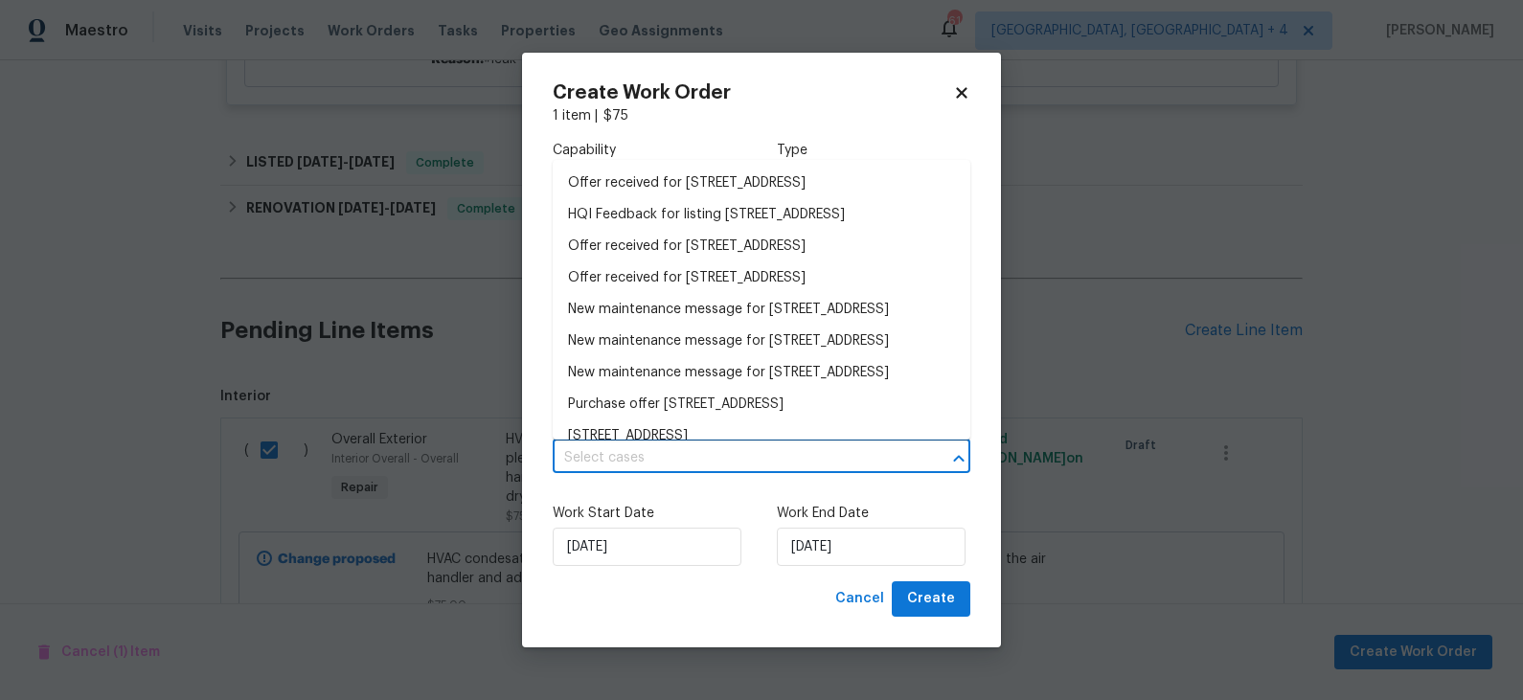
click at [680, 462] on input "text" at bounding box center [735, 458] width 364 height 30
click at [528, 388] on div "Create Work Order 1 item | $ 75 Capability General [DEMOGRAPHIC_DATA] Type List…" at bounding box center [761, 350] width 479 height 595
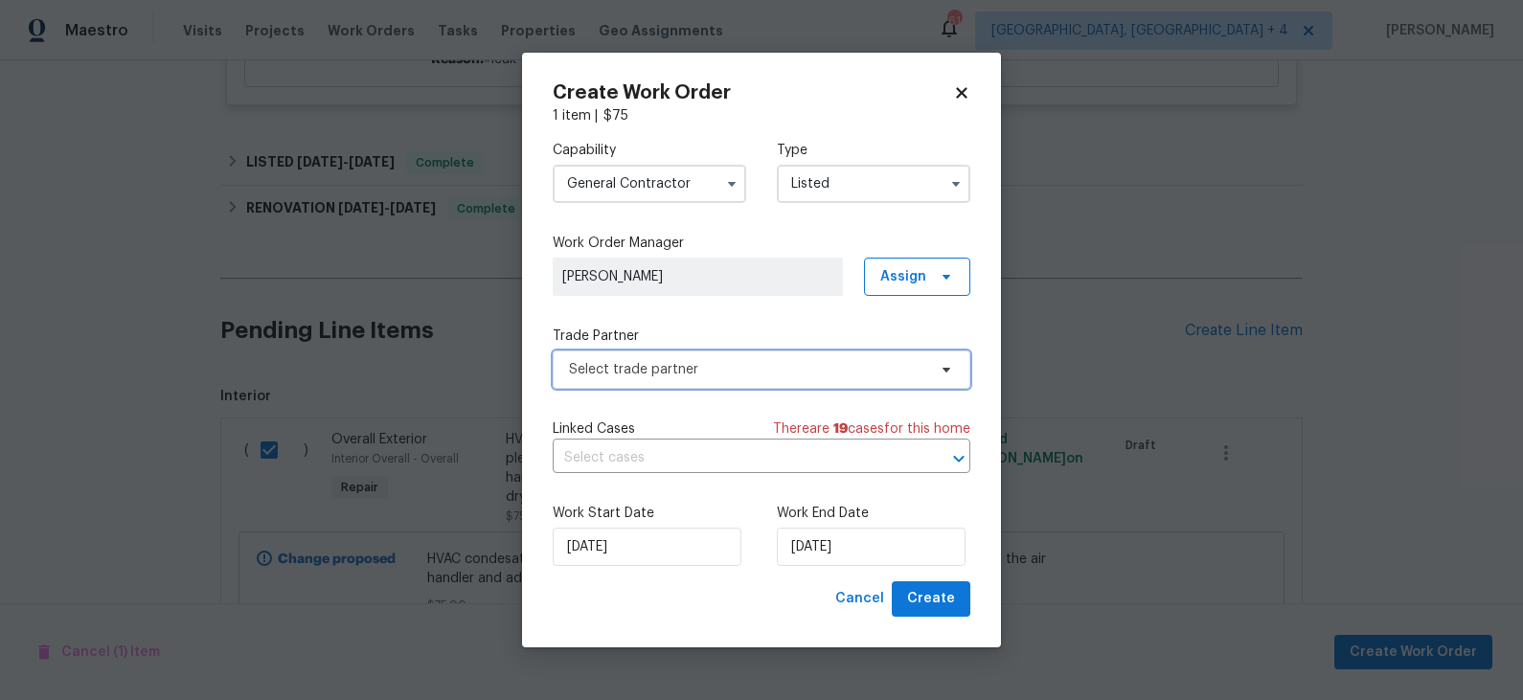
click at [697, 362] on span "Select trade partner" at bounding box center [747, 369] width 357 height 19
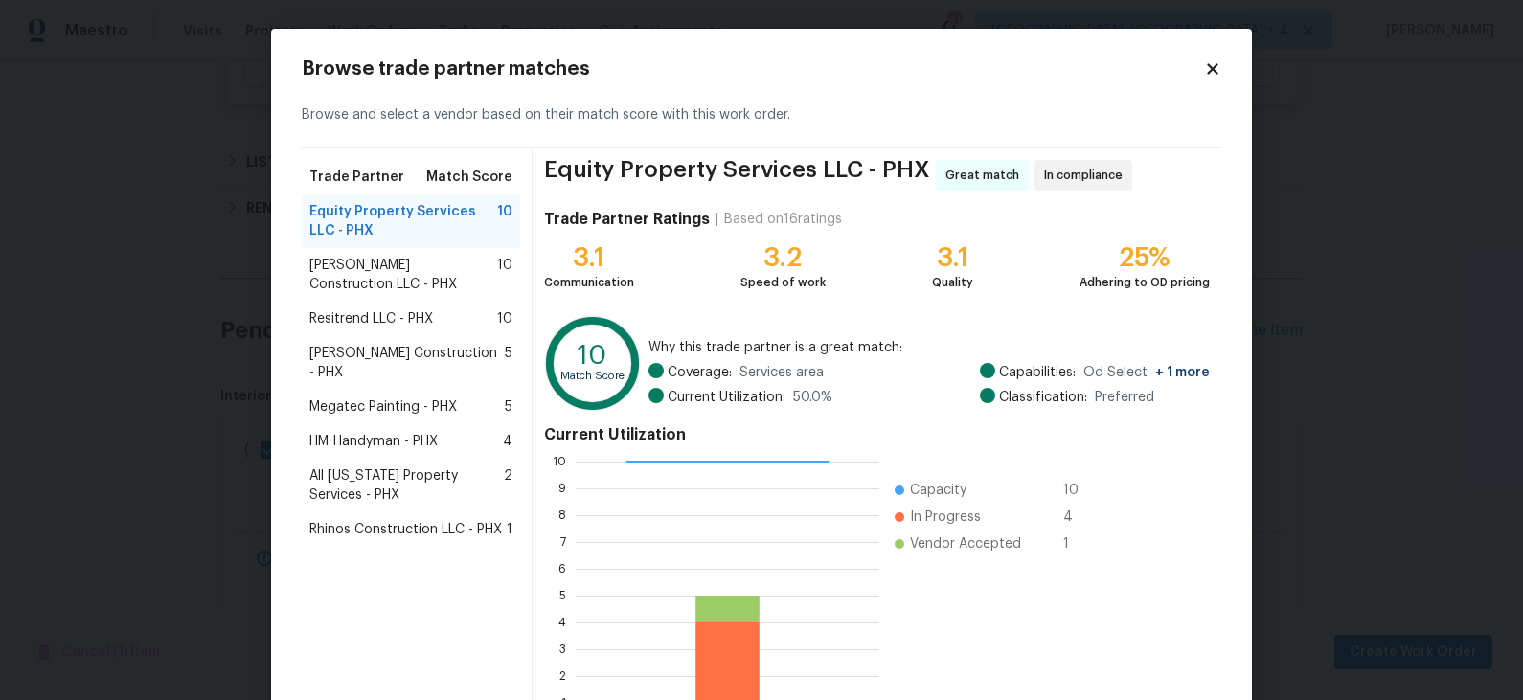
scroll to position [144, 0]
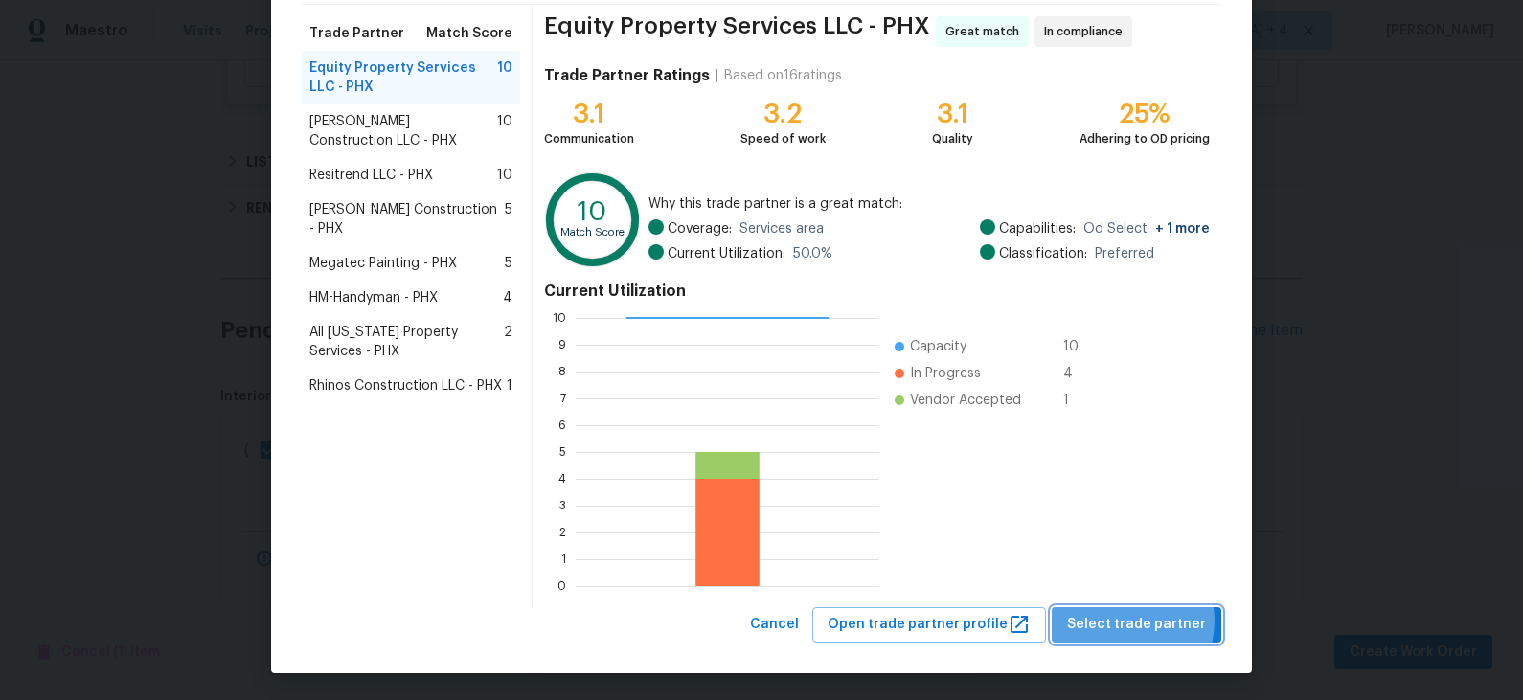
click at [1132, 620] on span "Select trade partner" at bounding box center [1136, 625] width 139 height 24
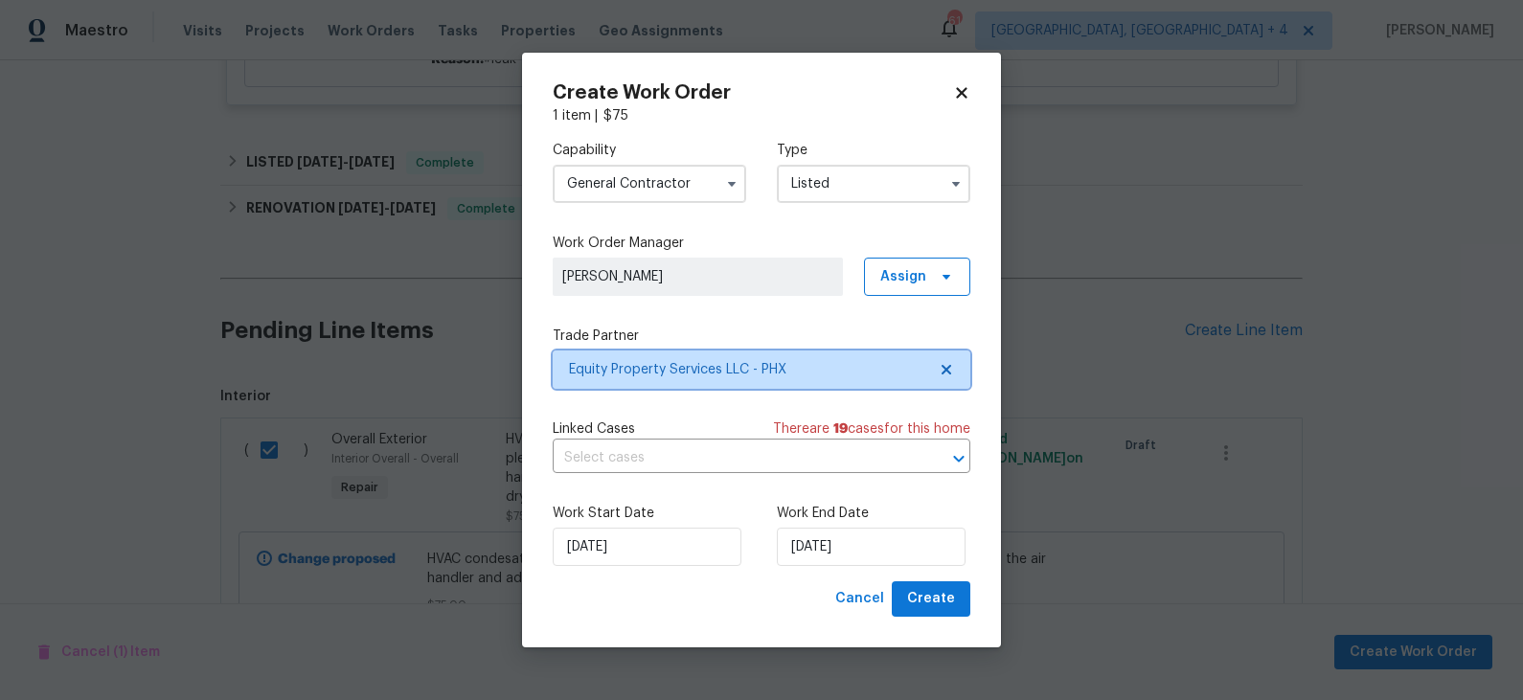
scroll to position [0, 0]
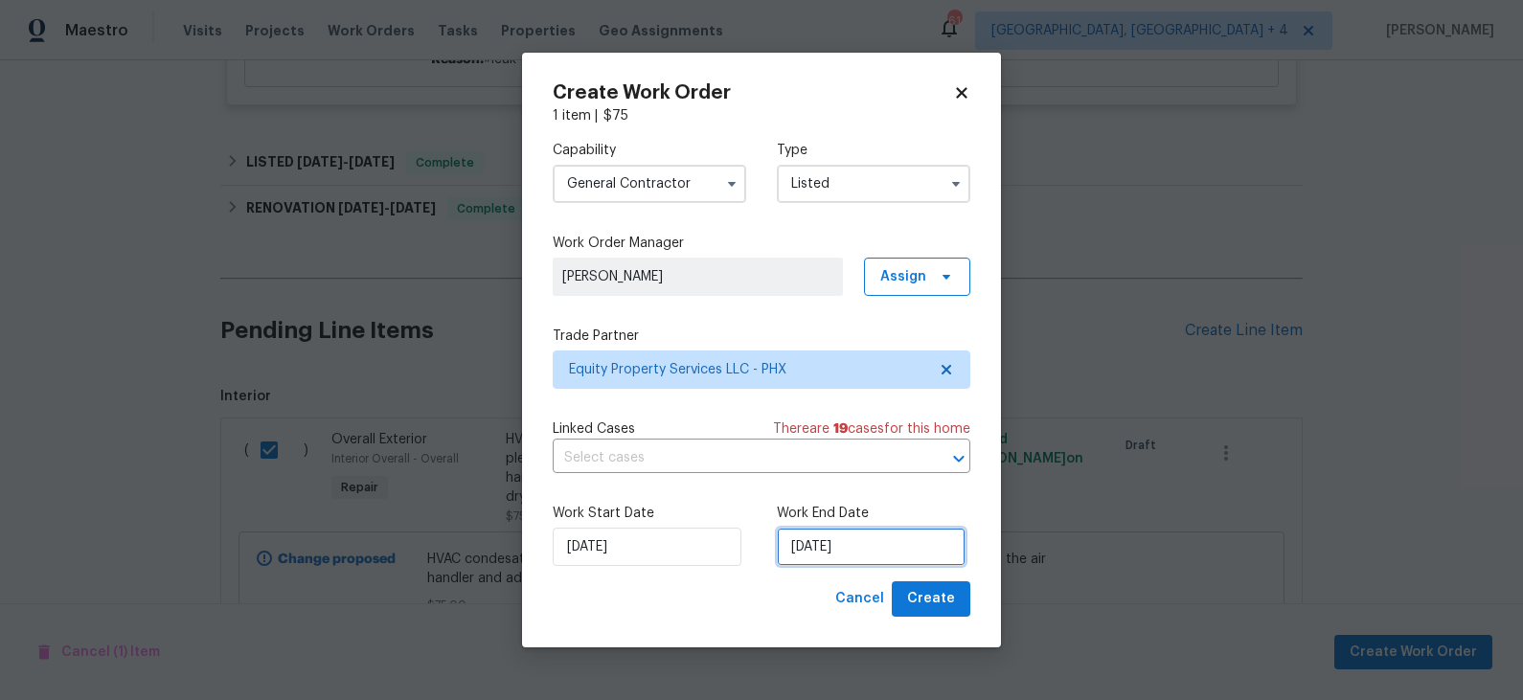
click at [894, 556] on input "[DATE]" at bounding box center [871, 547] width 189 height 38
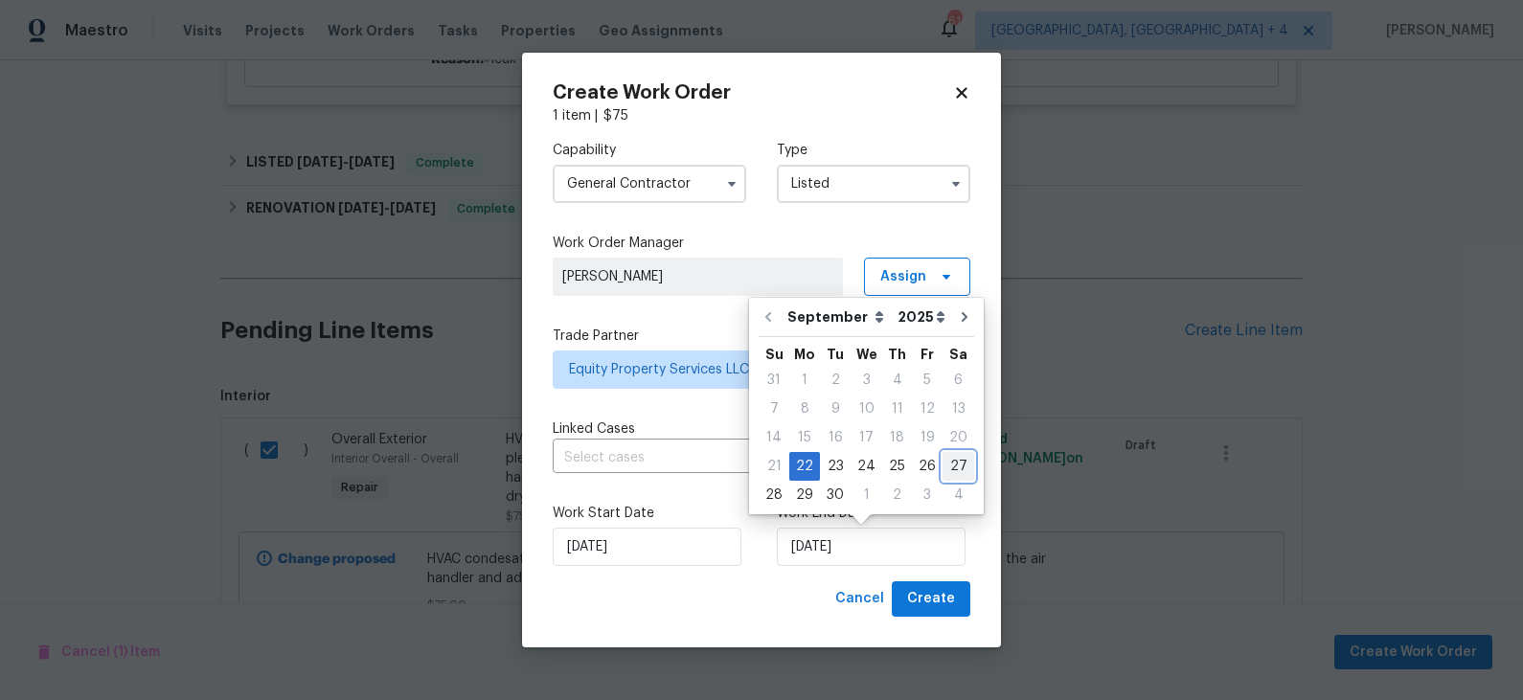
click at [947, 469] on div "27" at bounding box center [959, 466] width 32 height 27
type input "[DATE]"
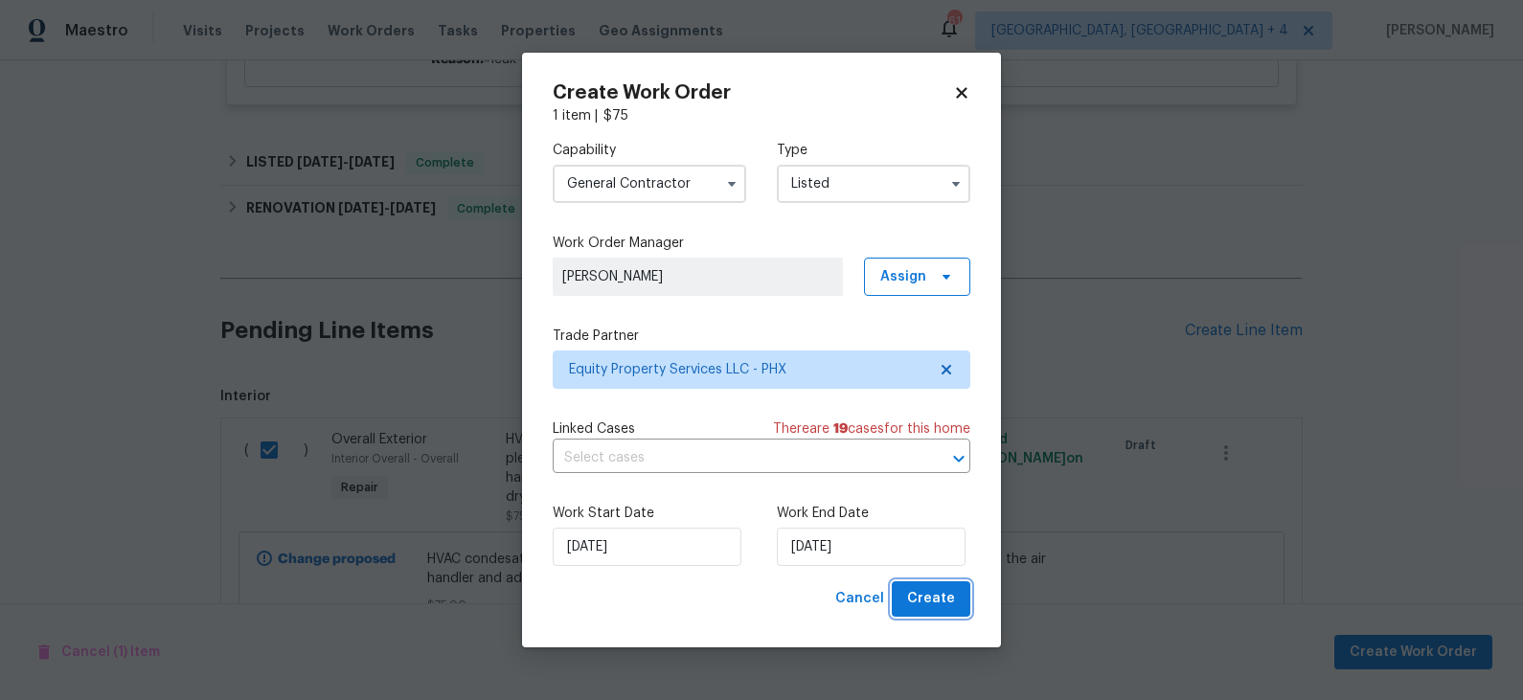
click at [930, 598] on span "Create" at bounding box center [931, 599] width 48 height 24
checkbox input "false"
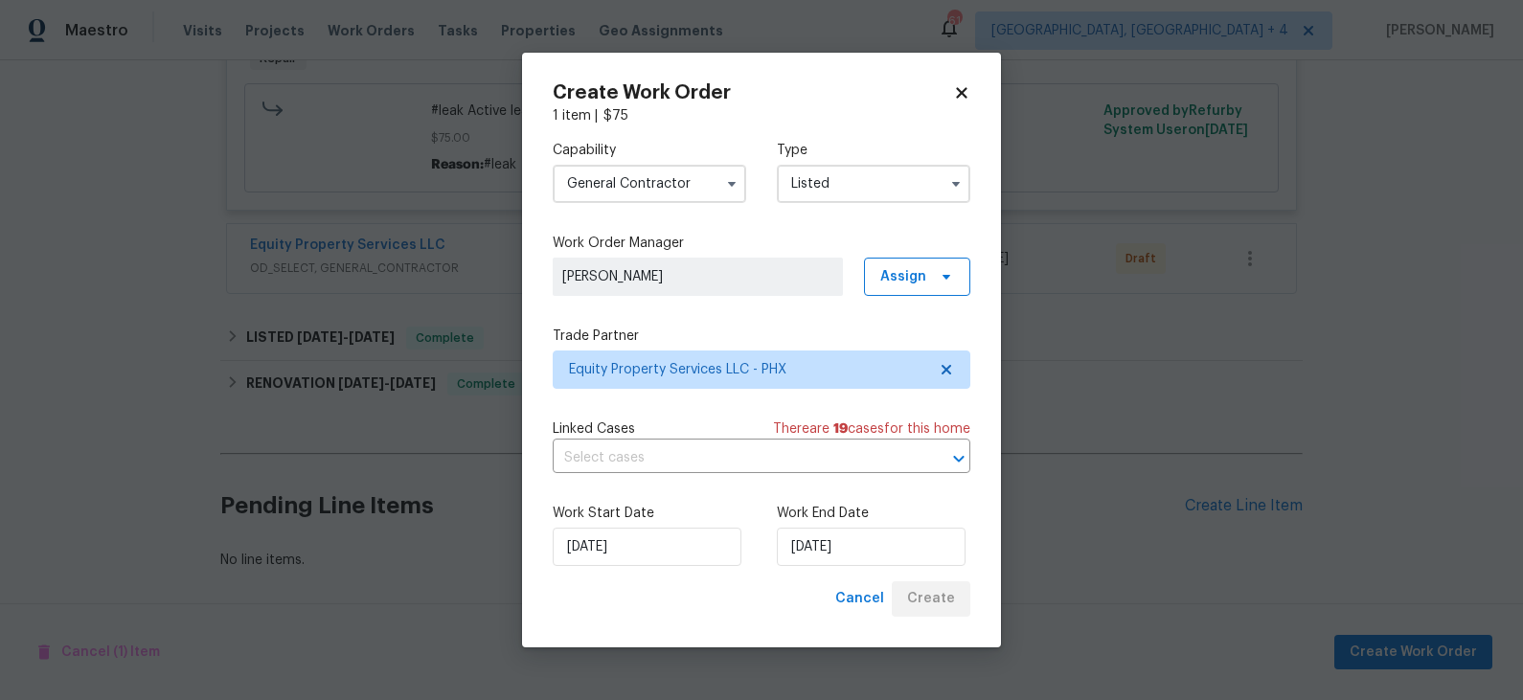
scroll to position [554, 0]
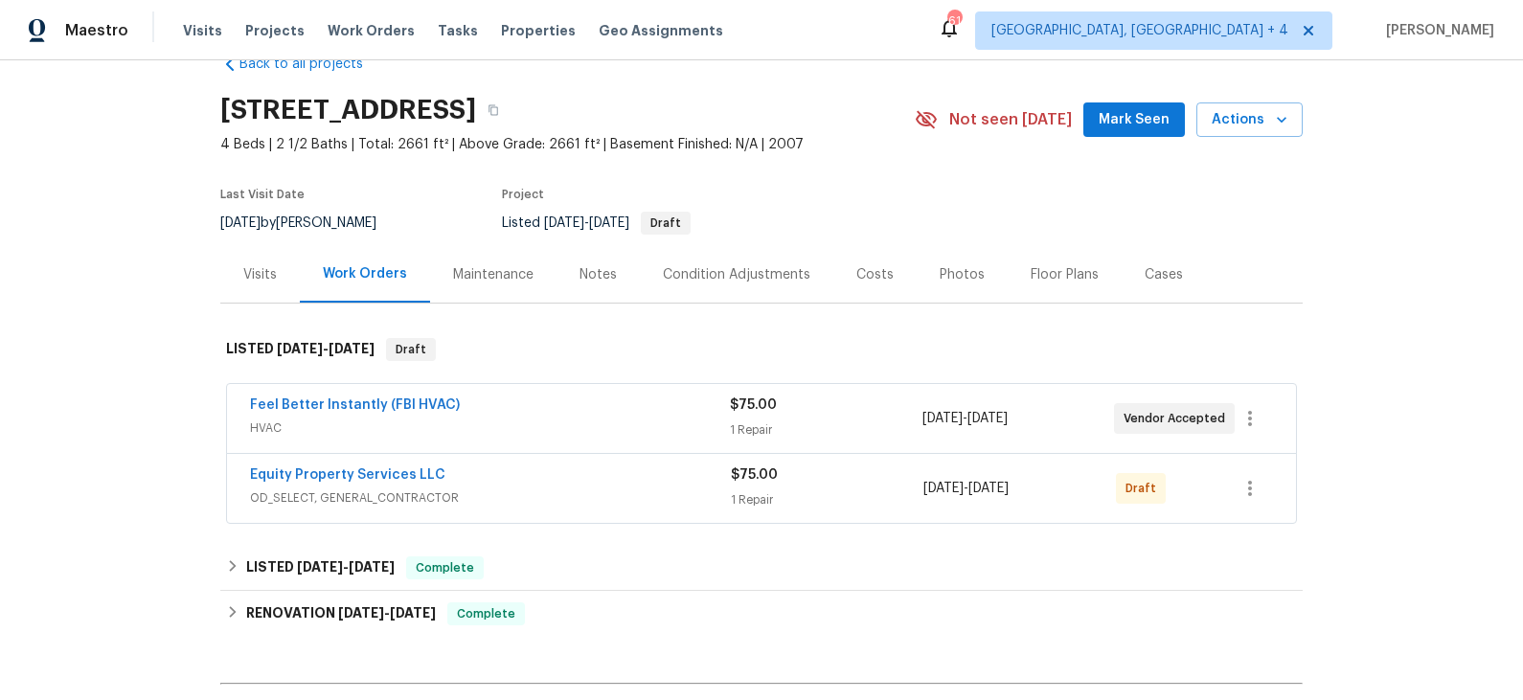
scroll to position [56, 0]
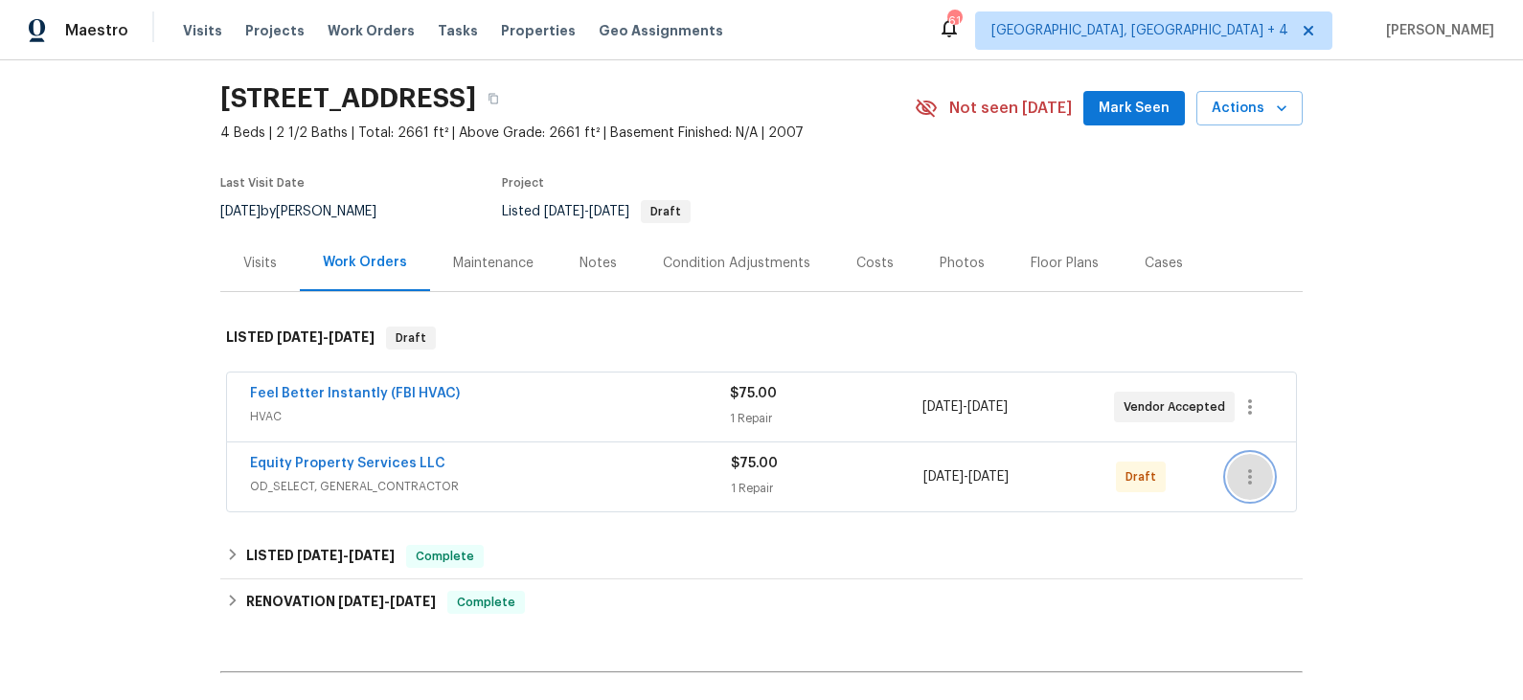
click at [1253, 483] on icon "button" at bounding box center [1249, 477] width 23 height 23
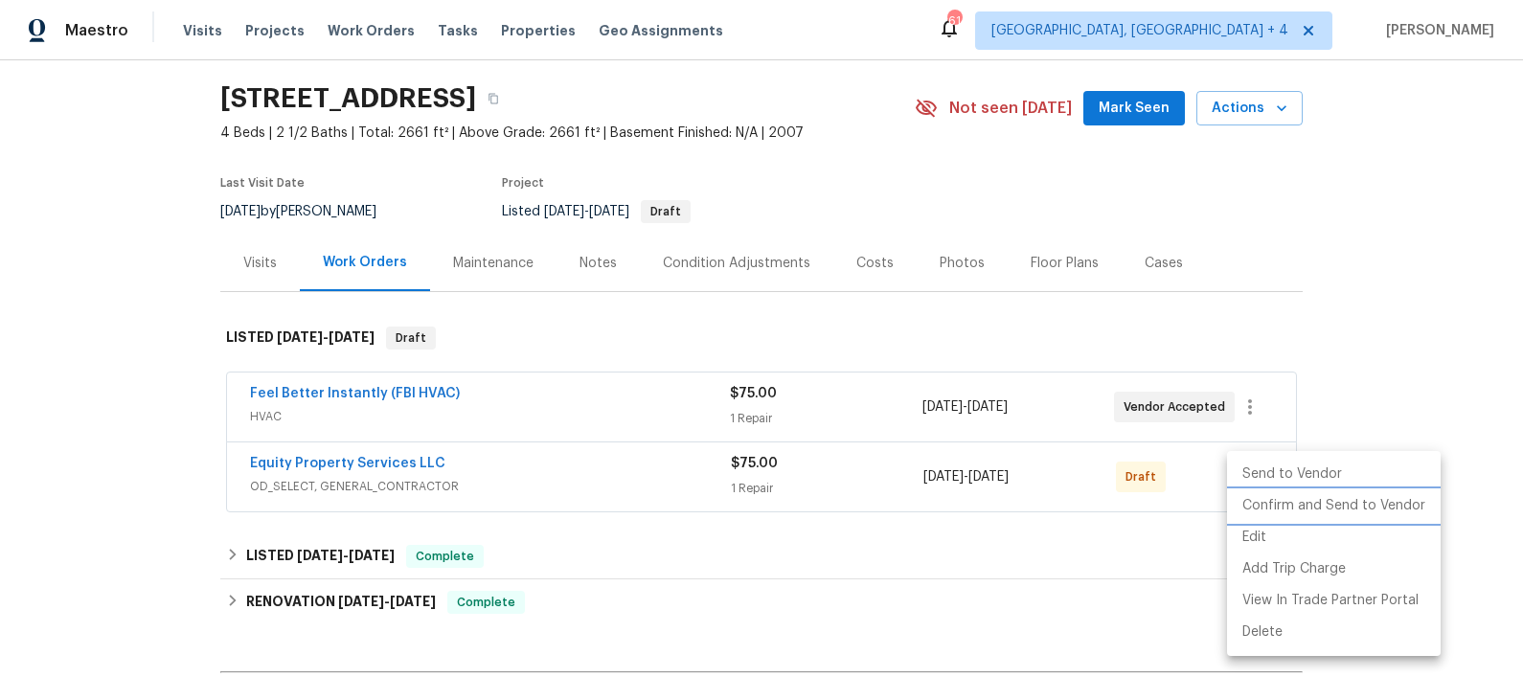
click at [1265, 500] on li "Confirm and Send to Vendor" at bounding box center [1334, 506] width 214 height 32
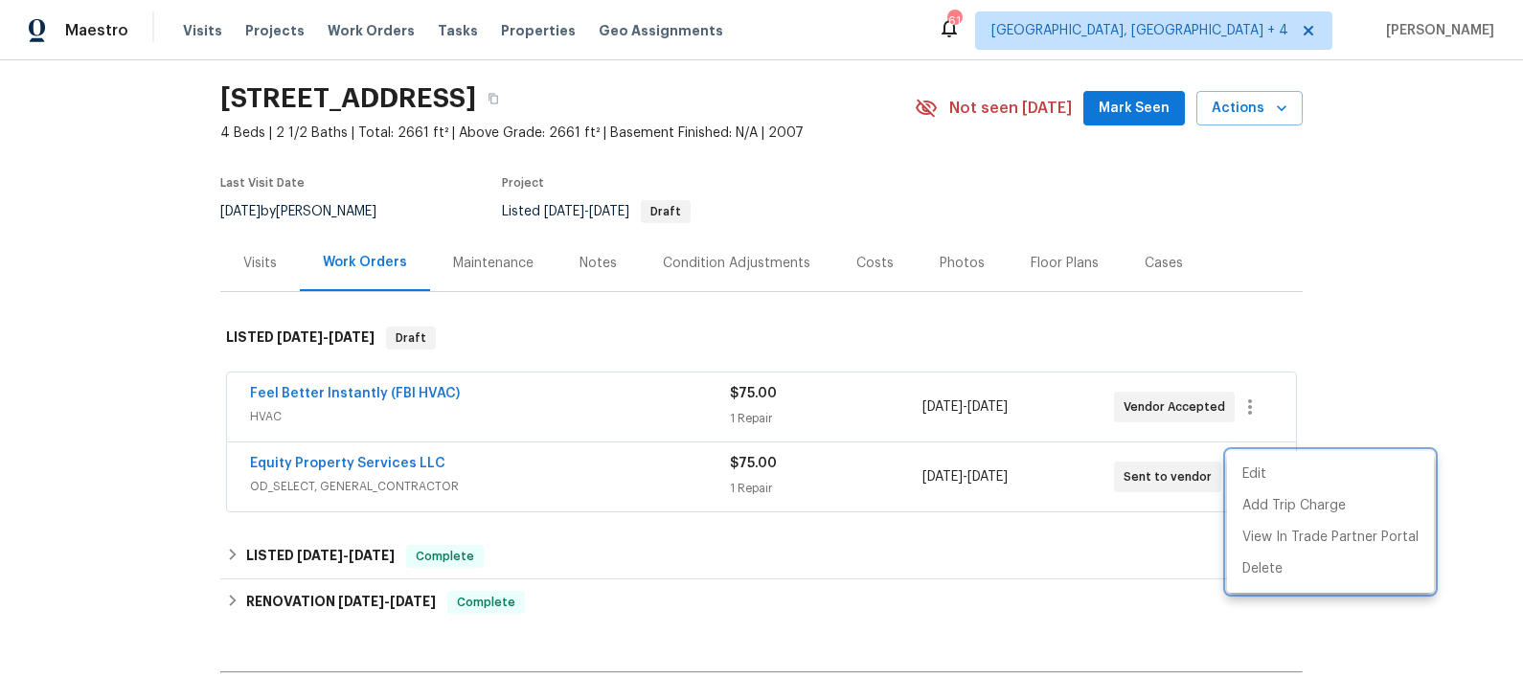
click at [499, 471] on div at bounding box center [761, 350] width 1523 height 700
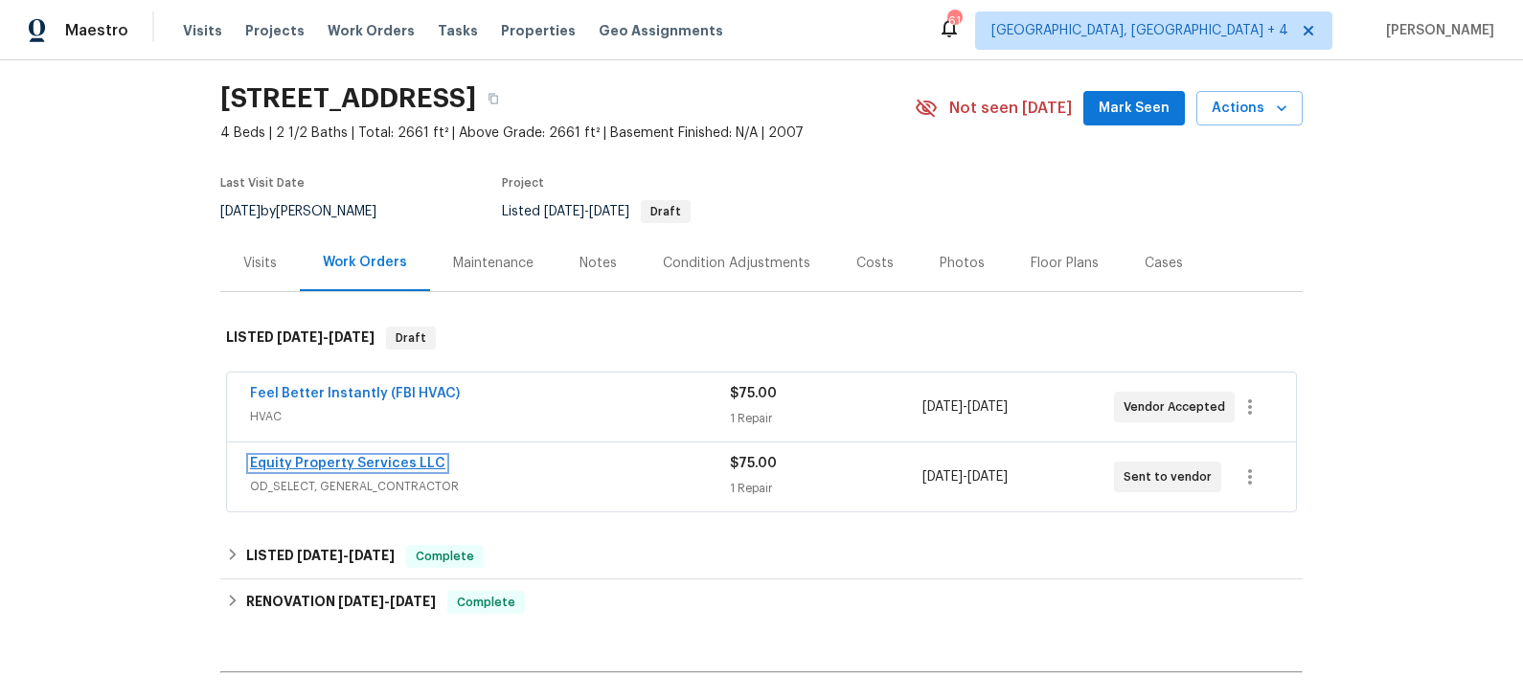
click at [399, 462] on link "Equity Property Services LLC" at bounding box center [347, 463] width 195 height 13
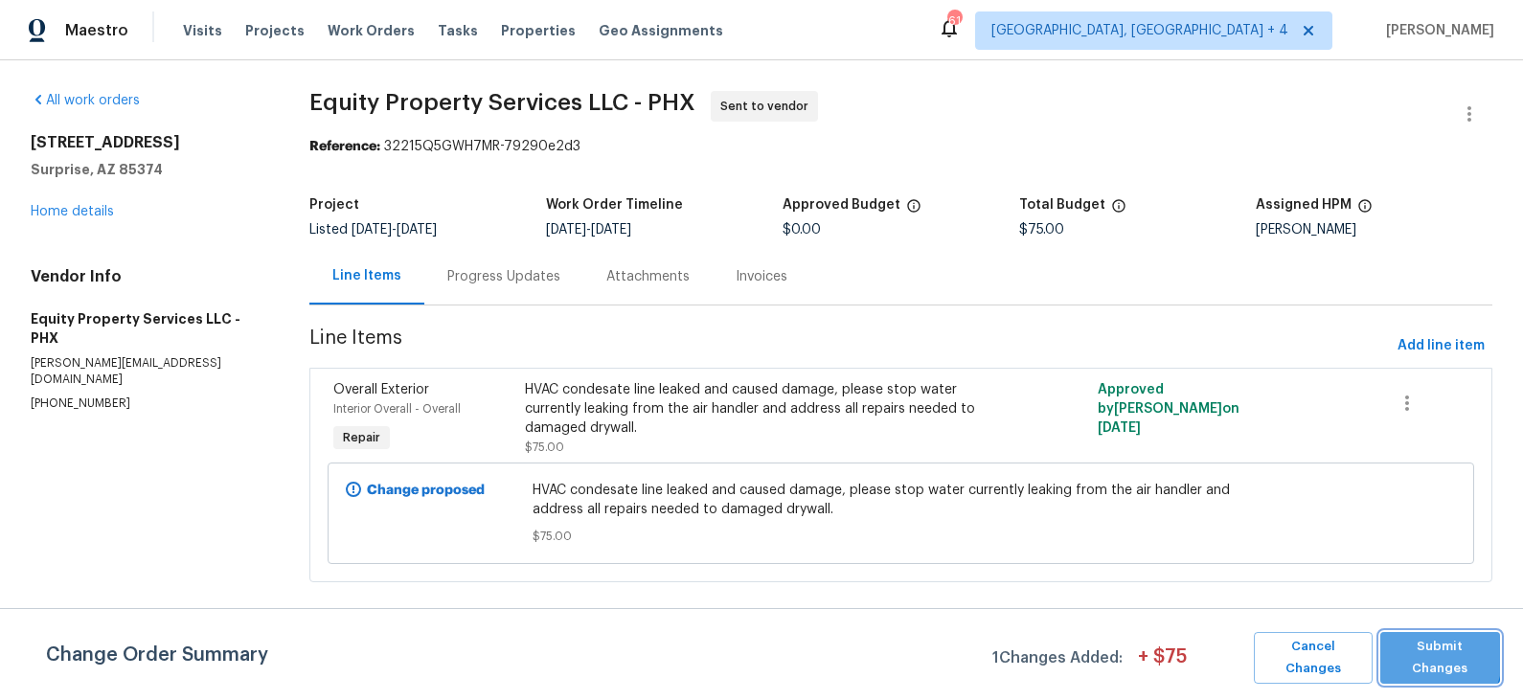
click at [1419, 654] on span "Submit Changes" at bounding box center [1440, 658] width 101 height 44
